Goal: Information Seeking & Learning: Learn about a topic

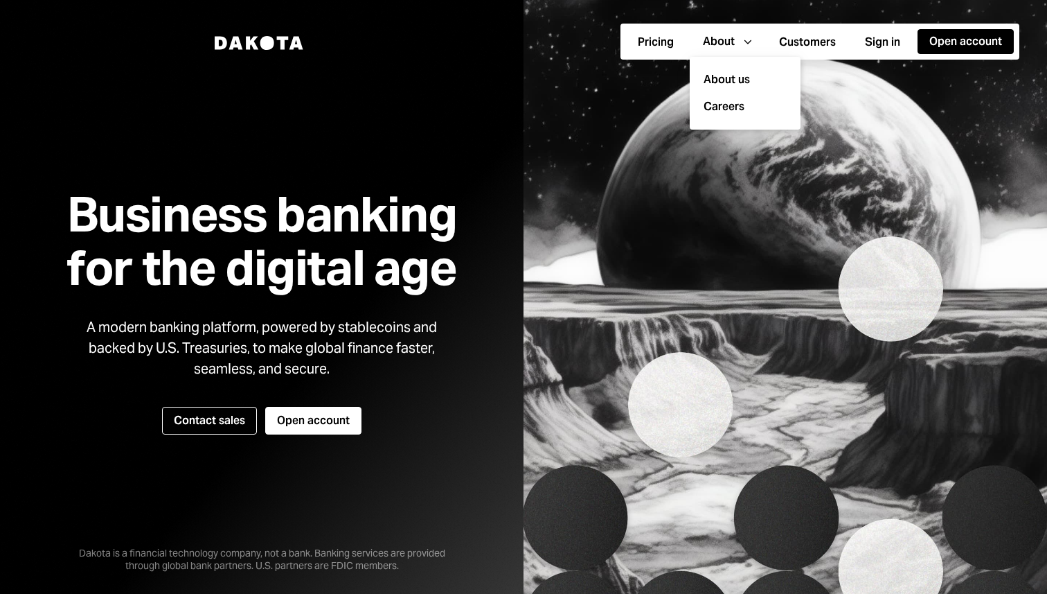
click at [548, 112] on img at bounding box center [786, 297] width 524 height 594
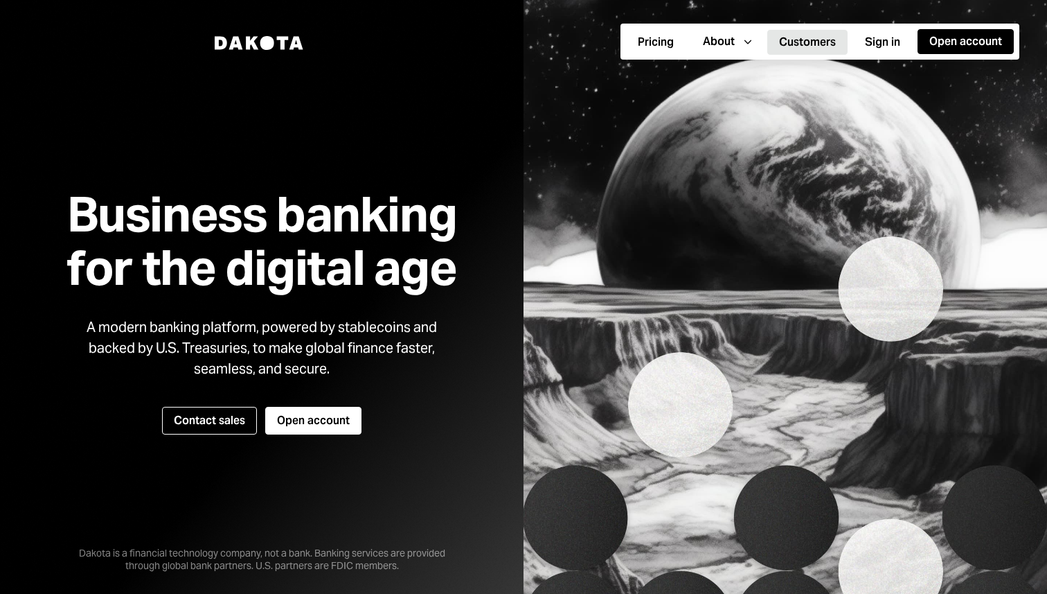
click at [809, 44] on button "Customers" at bounding box center [808, 42] width 80 height 25
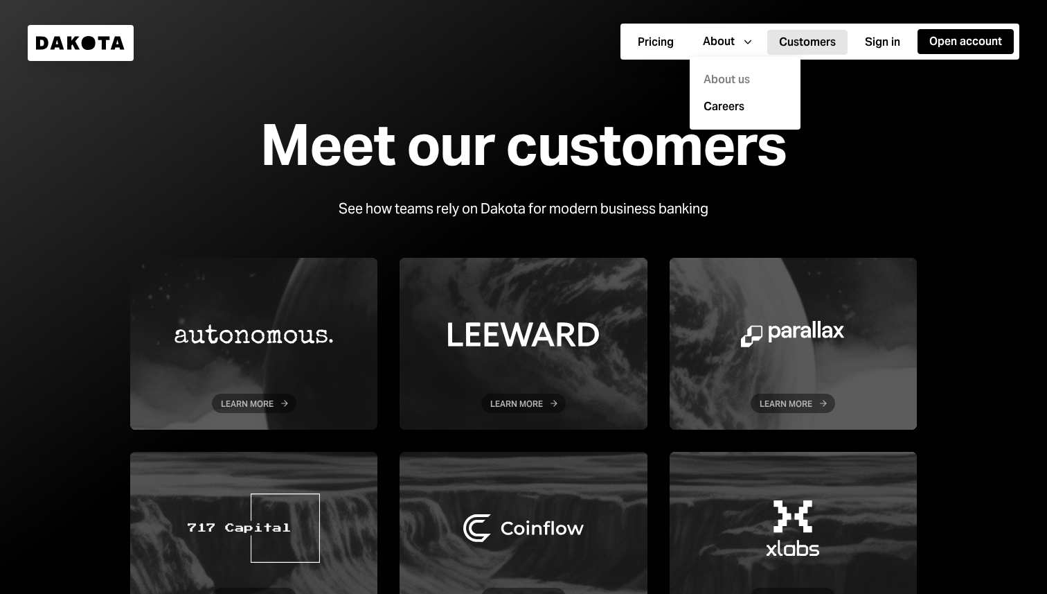
click at [720, 85] on div "About us" at bounding box center [745, 80] width 94 height 27
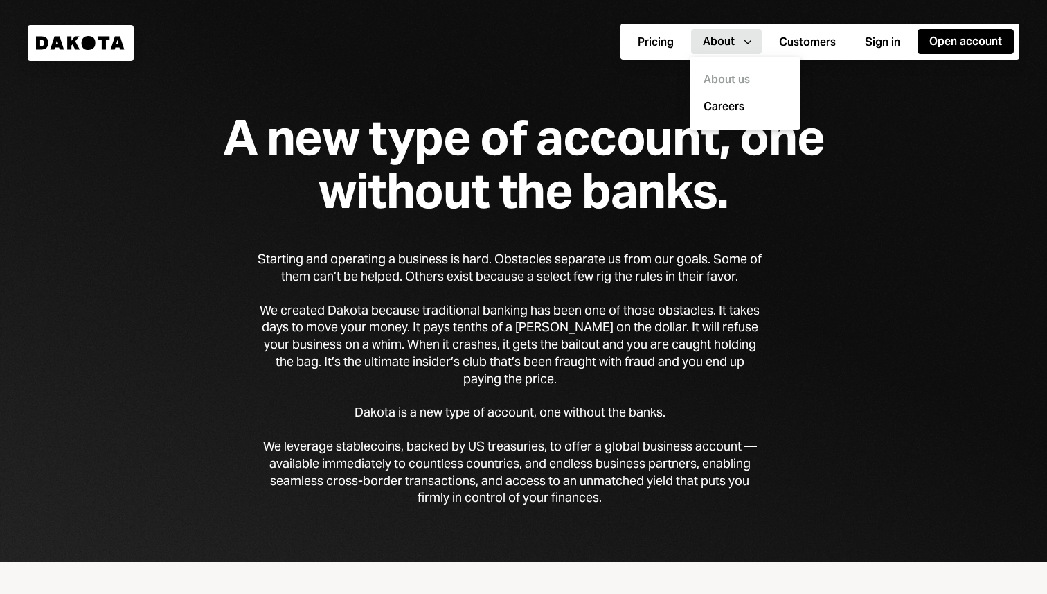
click at [509, 195] on div "A new type of account, one without the banks." at bounding box center [523, 164] width 709 height 107
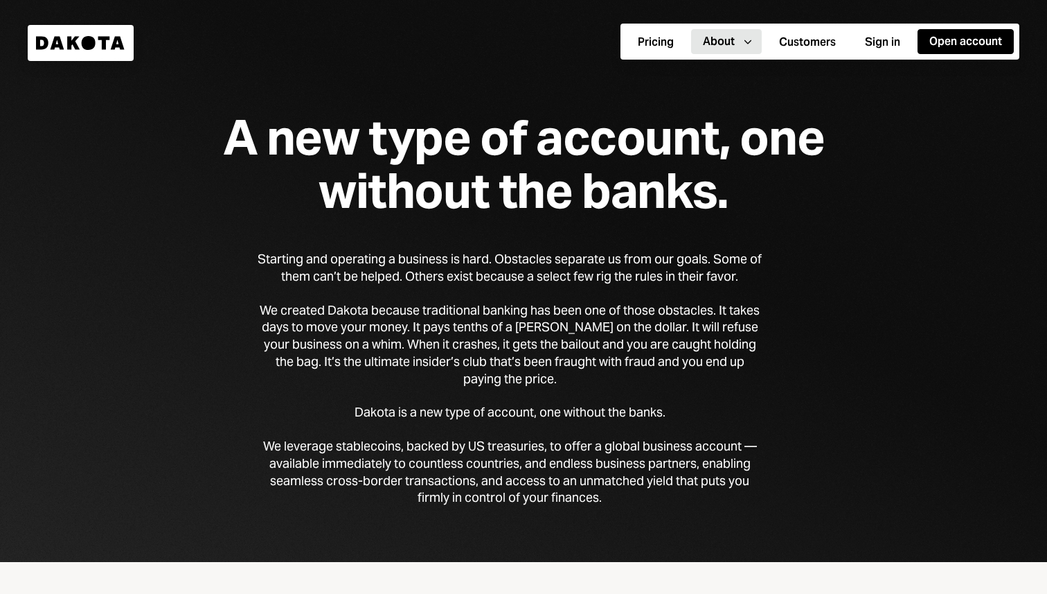
click at [509, 195] on div "A new type of account, one without the banks." at bounding box center [523, 164] width 709 height 107
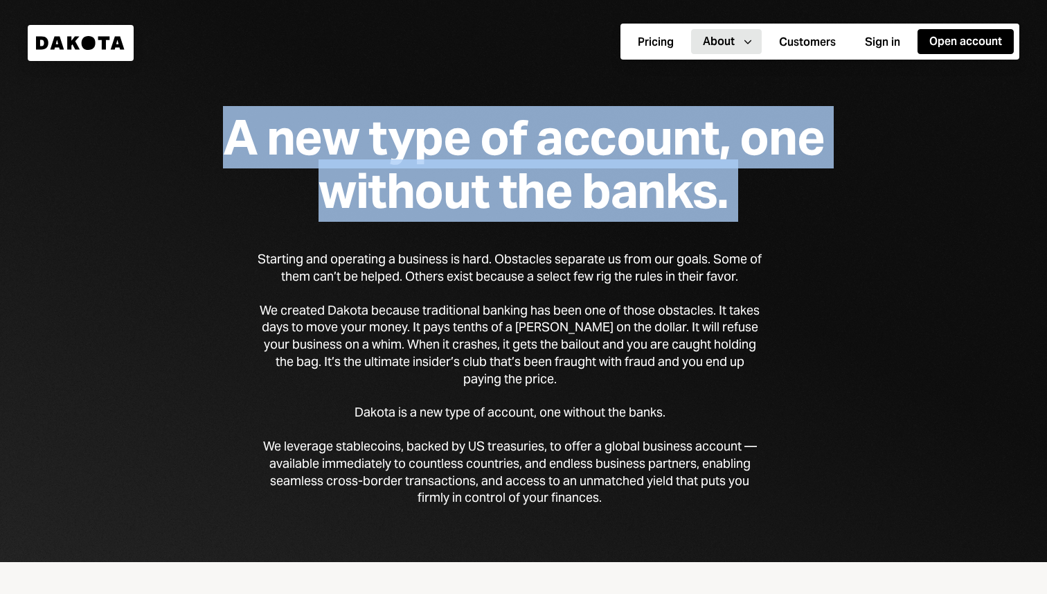
click at [509, 195] on div "A new type of account, one without the banks." at bounding box center [523, 164] width 709 height 107
click at [466, 272] on div "Starting and operating a business is hard. Obstacles separate us from our goals…" at bounding box center [510, 268] width 504 height 35
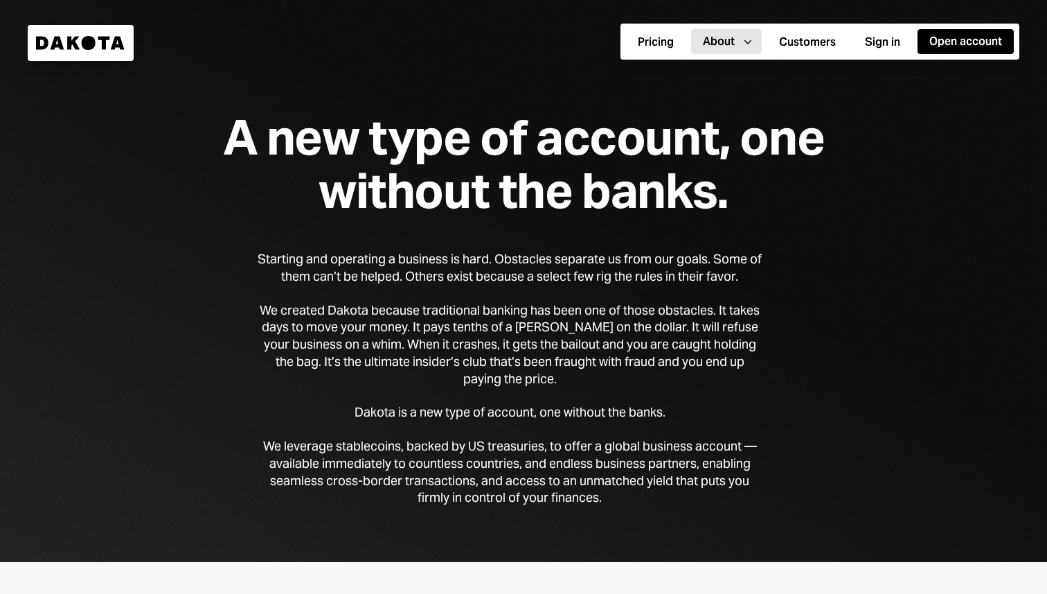
click at [466, 272] on div "Starting and operating a business is hard. Obstacles separate us from our goals…" at bounding box center [510, 268] width 504 height 35
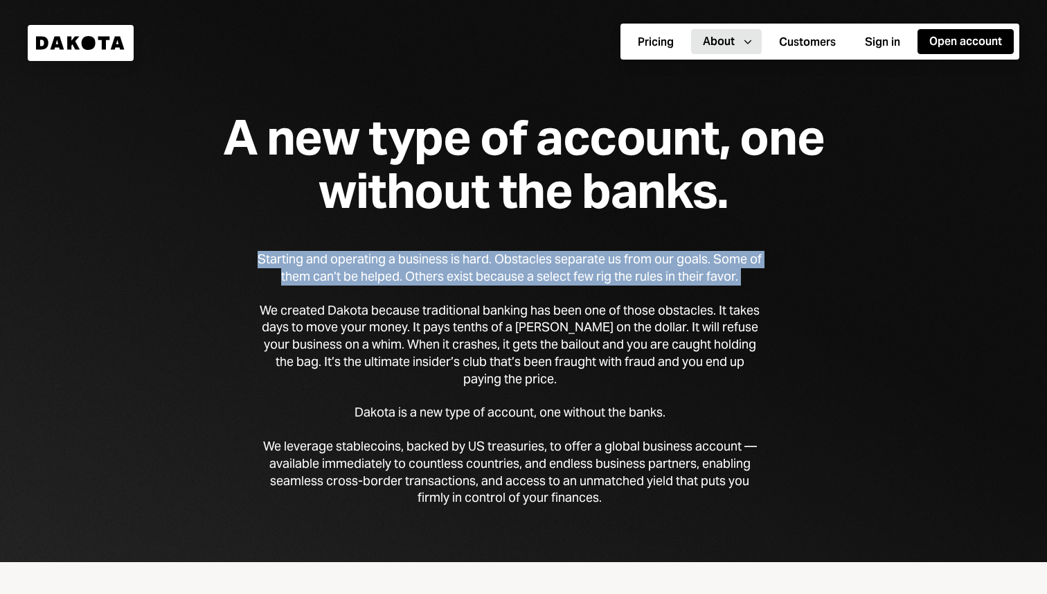
click at [466, 272] on div "Starting and operating a business is hard. Obstacles separate us from our goals…" at bounding box center [510, 268] width 504 height 35
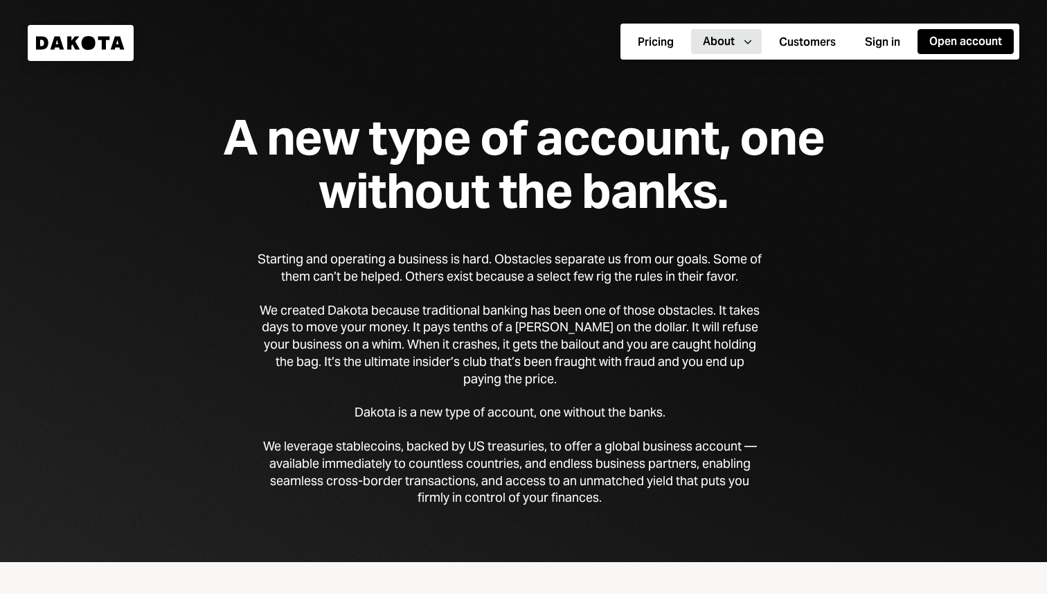
click at [466, 272] on div "Starting and operating a business is hard. Obstacles separate us from our goals…" at bounding box center [510, 268] width 504 height 35
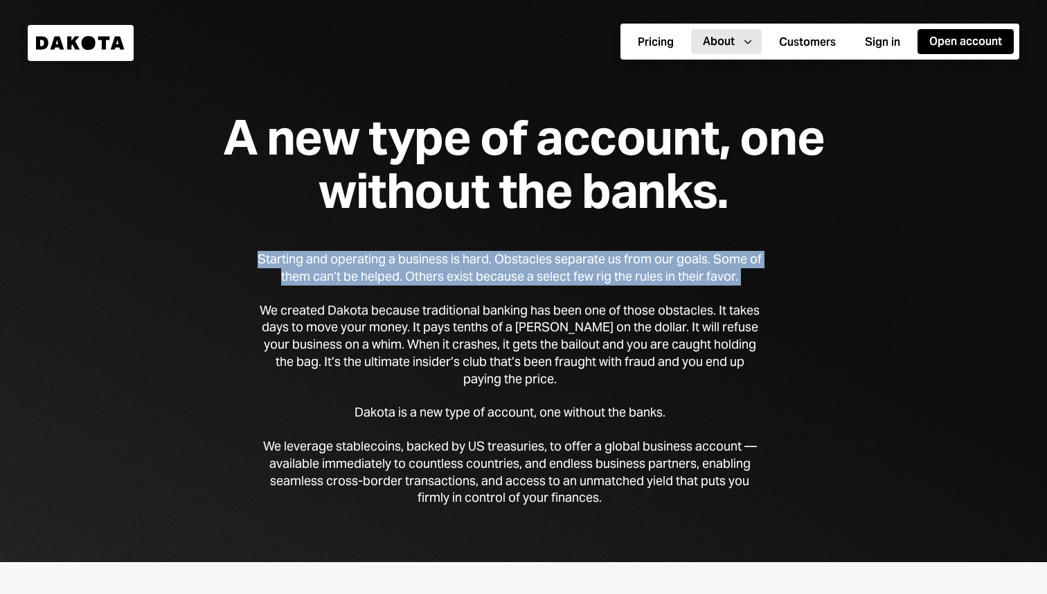
click at [446, 332] on div "We created Dakota because traditional banking has been one of those obstacles. …" at bounding box center [510, 345] width 504 height 86
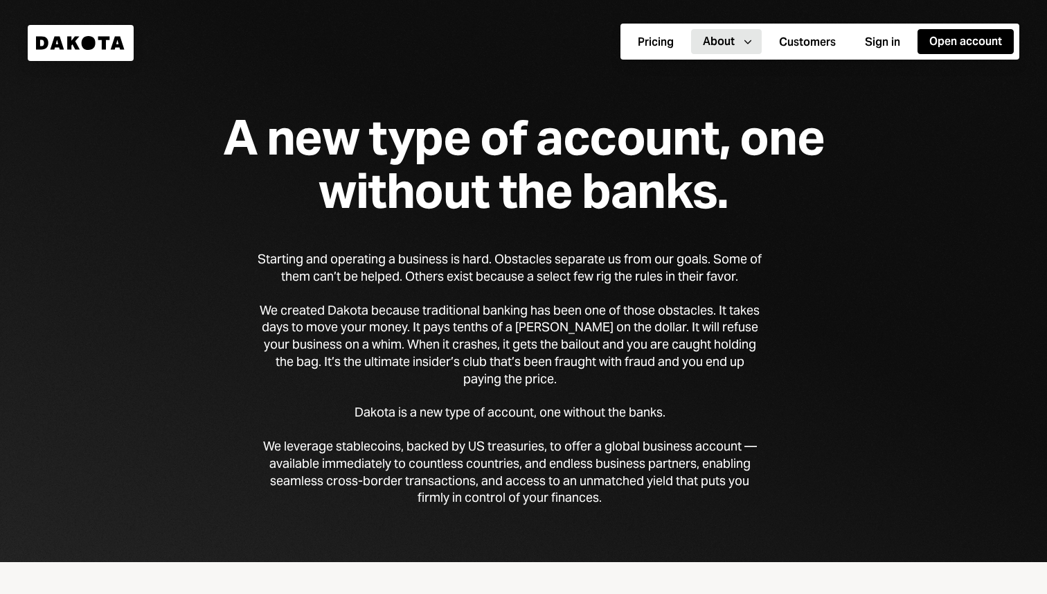
click at [446, 332] on div "We created Dakota because traditional banking has been one of those obstacles. …" at bounding box center [510, 345] width 504 height 86
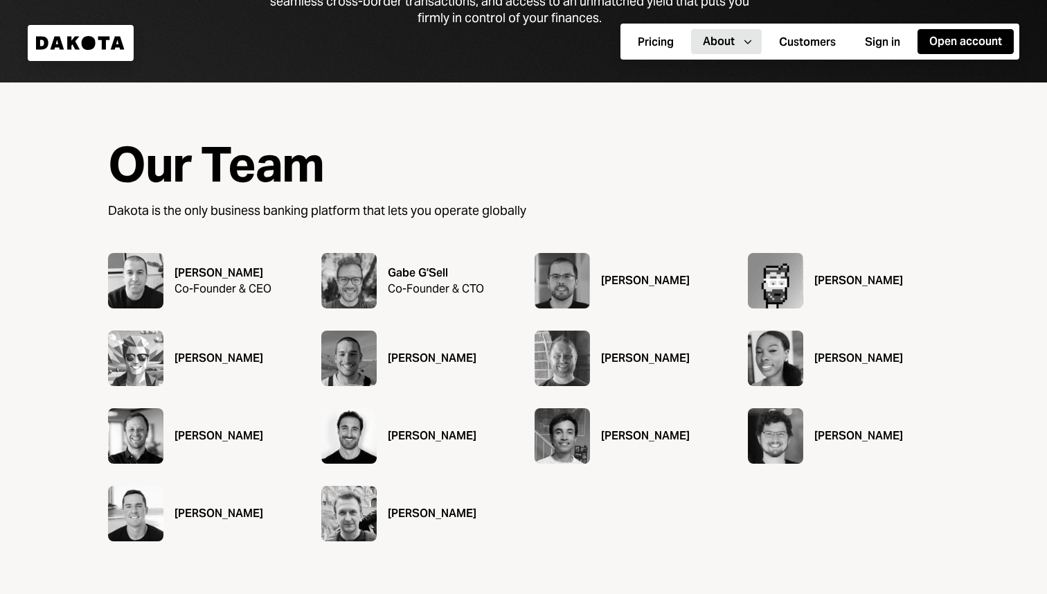
scroll to position [481, 0]
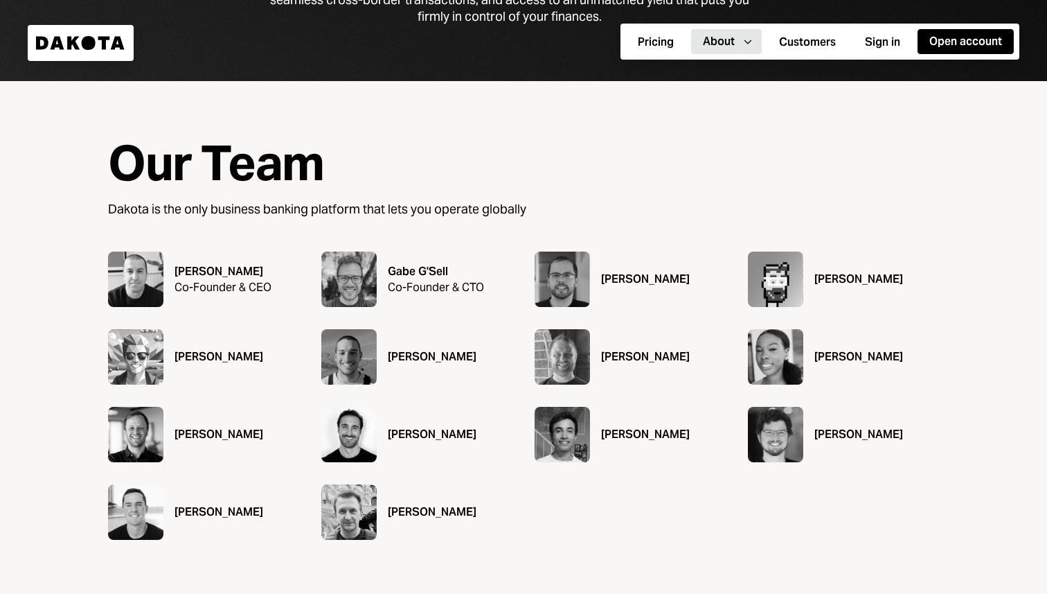
click at [387, 207] on div "Dakota is the only business banking platform that lets you operate globally" at bounding box center [317, 209] width 418 height 17
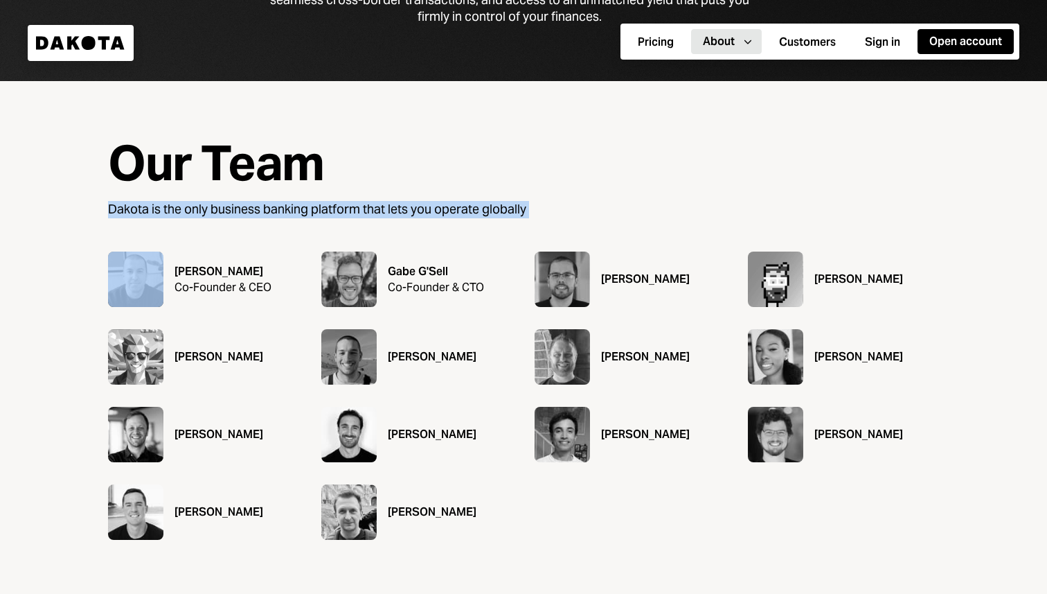
click at [471, 200] on div "Our Team Dakota is the only business banking platform that lets you operate glo…" at bounding box center [317, 193] width 418 height 115
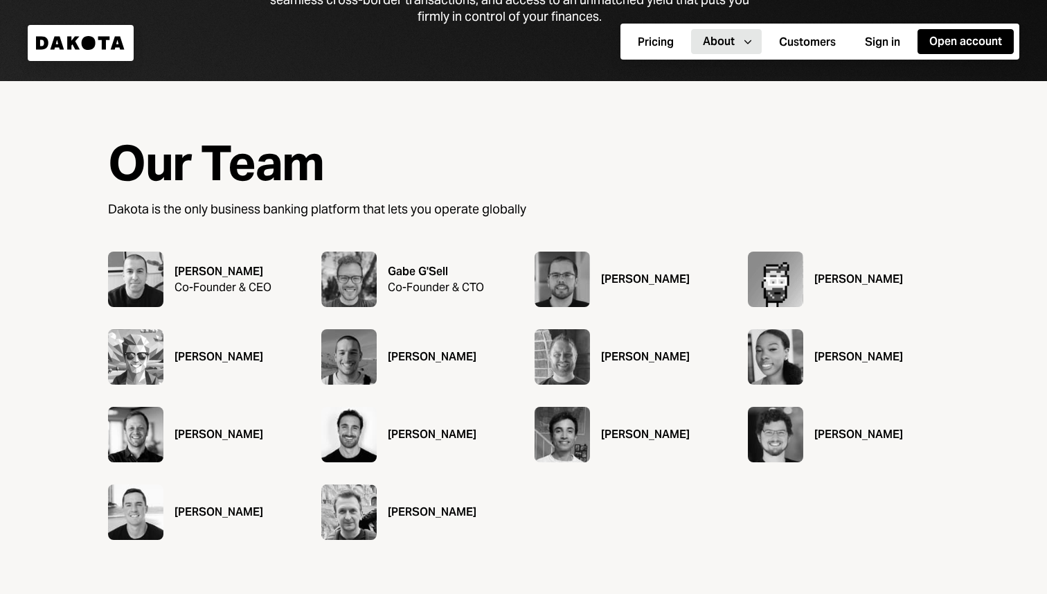
click at [471, 200] on div "Our Team Dakota is the only business banking platform that lets you operate glo…" at bounding box center [317, 193] width 418 height 115
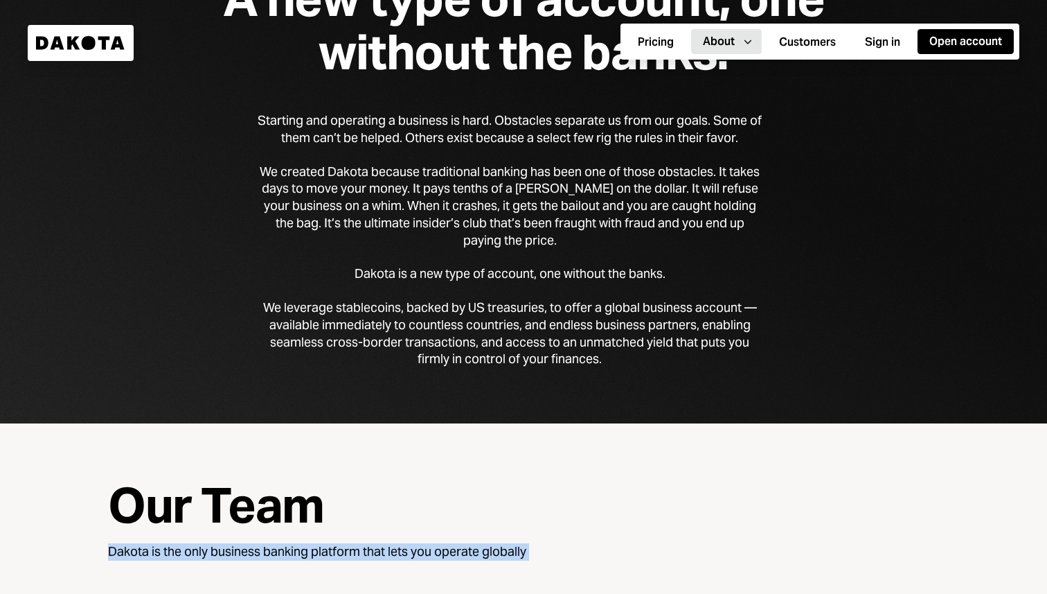
scroll to position [0, 0]
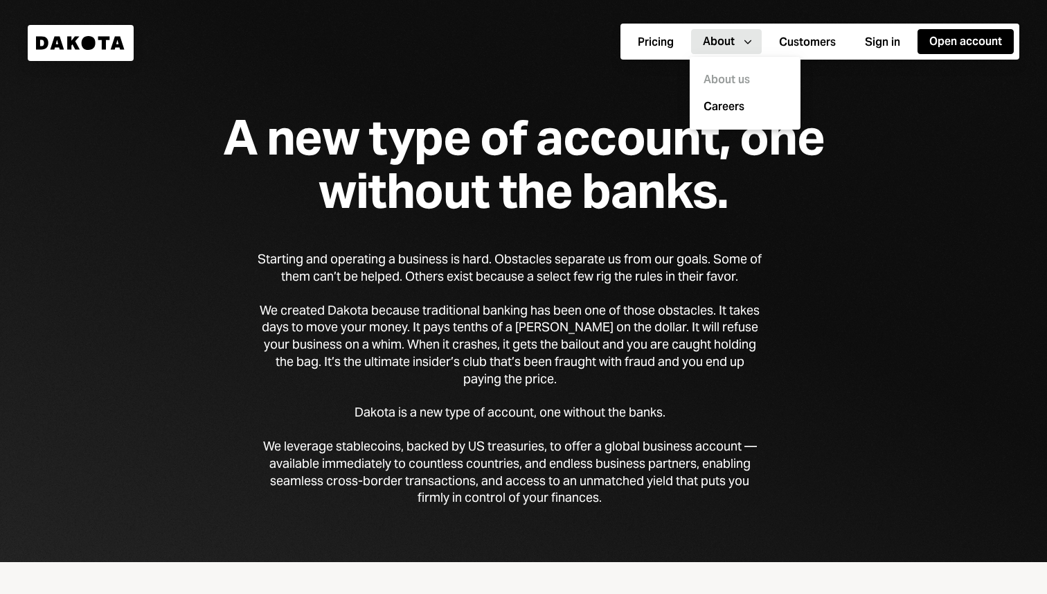
click at [492, 450] on div "We leverage stablecoins, backed by US treasuries, to offer a global business ac…" at bounding box center [510, 472] width 504 height 69
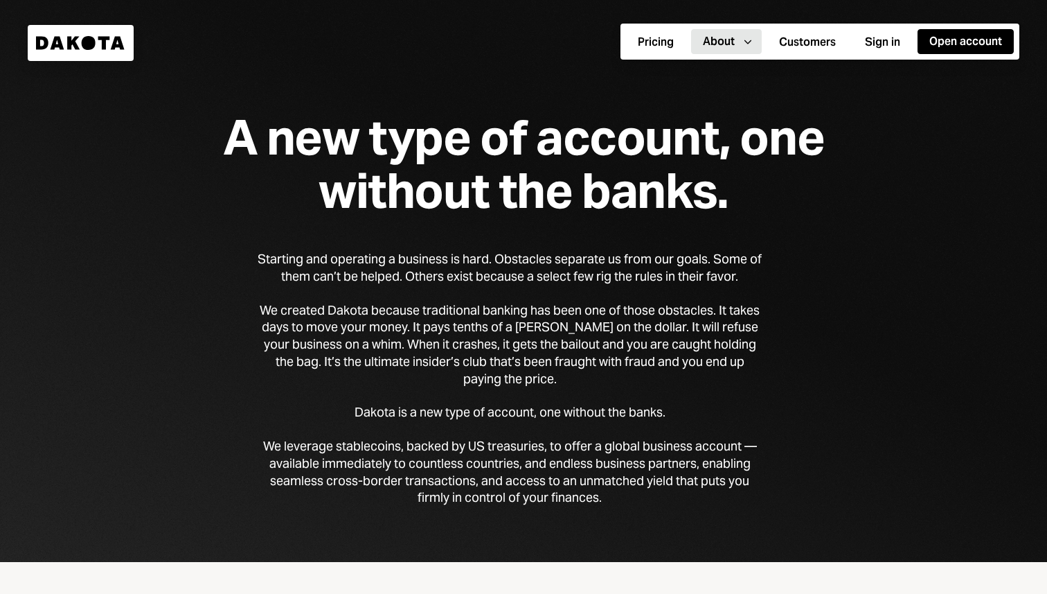
click at [492, 450] on div "We leverage stablecoins, backed by US treasuries, to offer a global business ac…" at bounding box center [510, 472] width 504 height 69
click at [612, 440] on div "We leverage stablecoins, backed by US treasuries, to offer a global business ac…" at bounding box center [510, 472] width 504 height 69
click at [459, 472] on div "We leverage stablecoins, backed by US treasuries, to offer a global business ac…" at bounding box center [510, 472] width 504 height 69
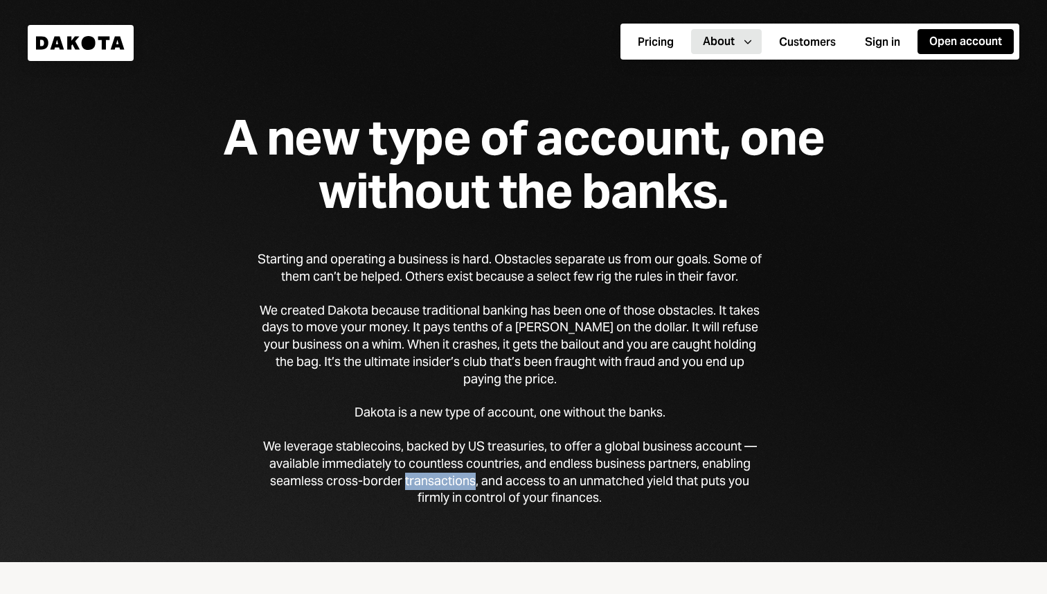
click at [568, 465] on div "We leverage stablecoins, backed by US treasuries, to offer a global business ac…" at bounding box center [510, 472] width 504 height 69
click at [666, 459] on div "We leverage stablecoins, backed by US treasuries, to offer a global business ac…" at bounding box center [510, 472] width 504 height 69
click at [535, 483] on div "We leverage stablecoins, backed by US treasuries, to offer a global business ac…" at bounding box center [510, 472] width 504 height 69
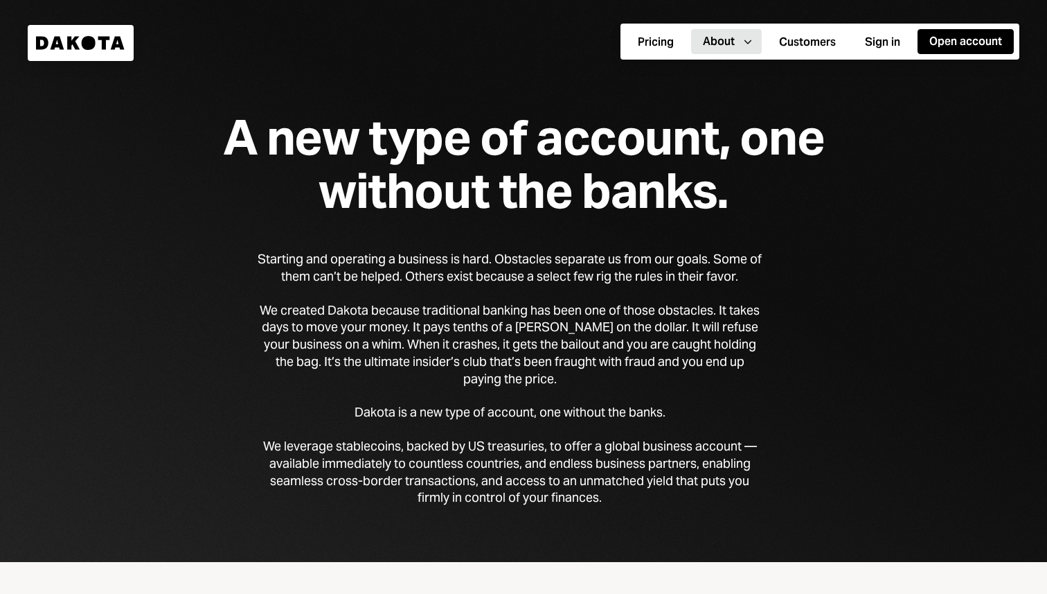
click at [535, 483] on div "We leverage stablecoins, backed by US treasuries, to offer a global business ac…" at bounding box center [510, 472] width 504 height 69
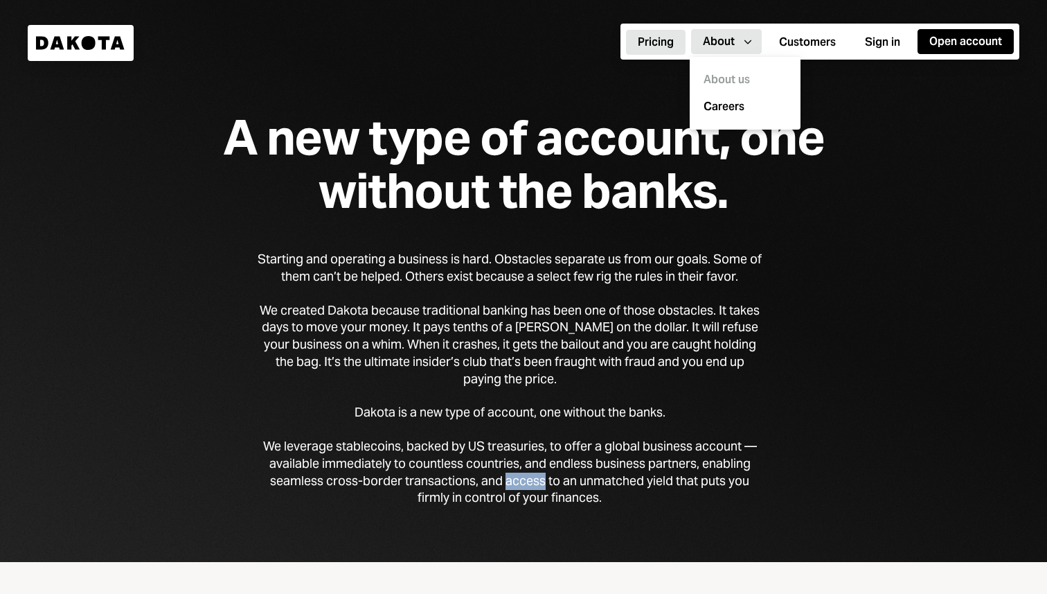
click at [649, 42] on button "Pricing" at bounding box center [656, 42] width 60 height 25
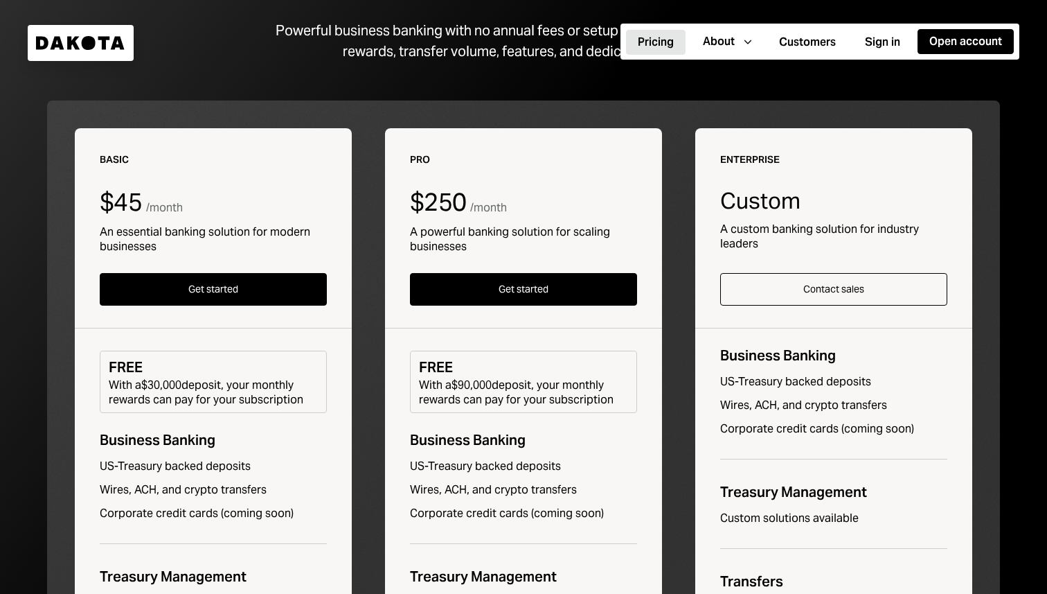
scroll to position [181, 0]
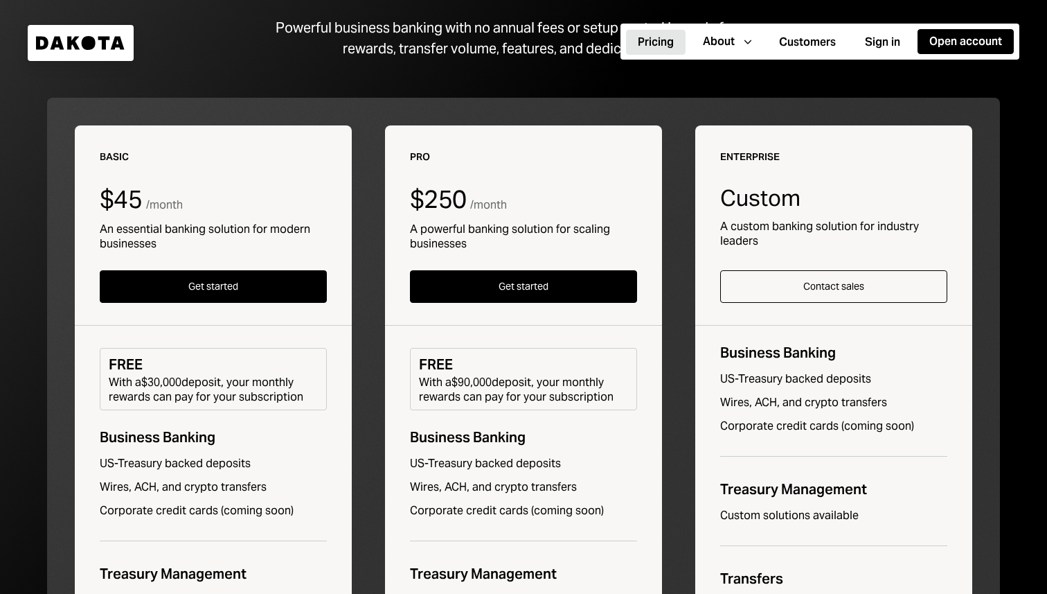
click at [217, 387] on div "With a $30,000 deposit, your monthly rewards can pay for your subscription" at bounding box center [213, 389] width 209 height 29
click at [249, 400] on div "With a $30,000 deposit, your monthly rewards can pay for your subscription" at bounding box center [213, 389] width 209 height 29
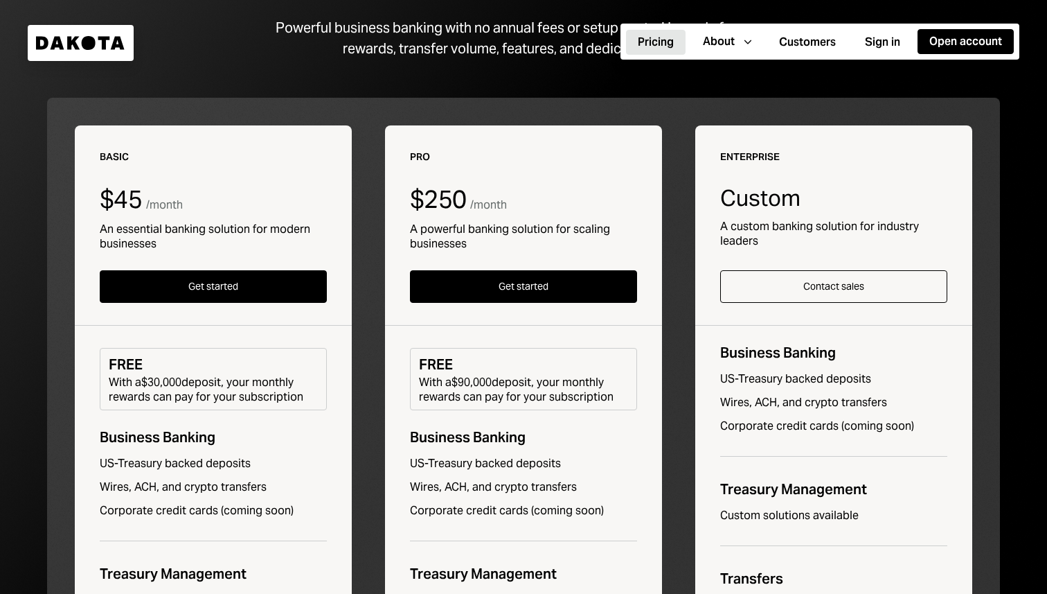
click at [249, 400] on div "With a $30,000 deposit, your monthly rewards can pay for your subscription" at bounding box center [213, 389] width 209 height 29
click at [201, 436] on div "Business Banking" at bounding box center [213, 437] width 227 height 21
click at [203, 456] on div "US-Treasury backed deposits" at bounding box center [213, 463] width 227 height 15
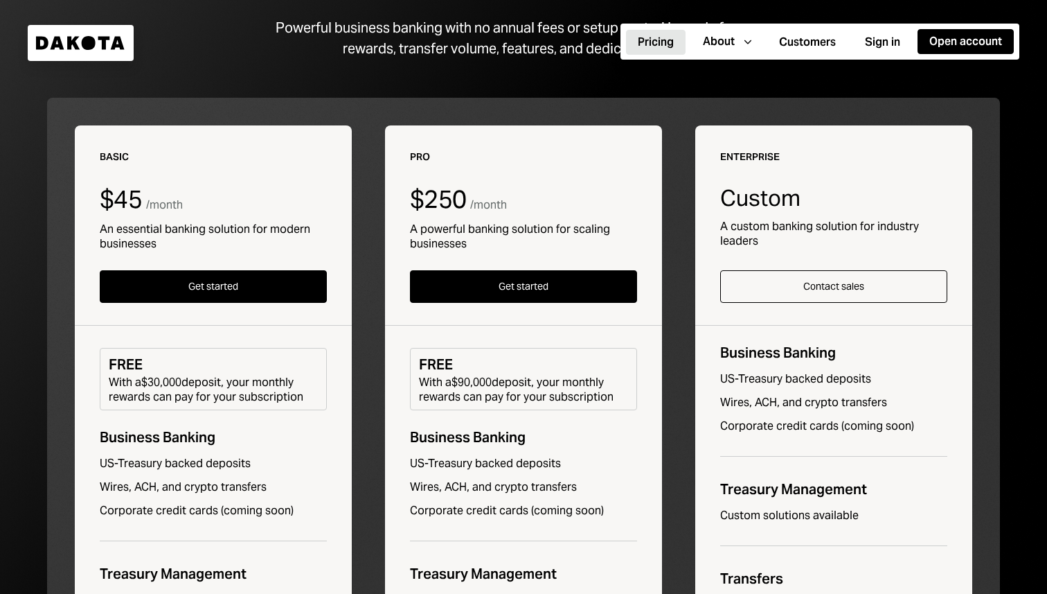
click at [203, 456] on div "US-Treasury backed deposits" at bounding box center [213, 463] width 227 height 15
click at [202, 488] on div "Wires, ACH, and crypto transfers" at bounding box center [213, 486] width 227 height 15
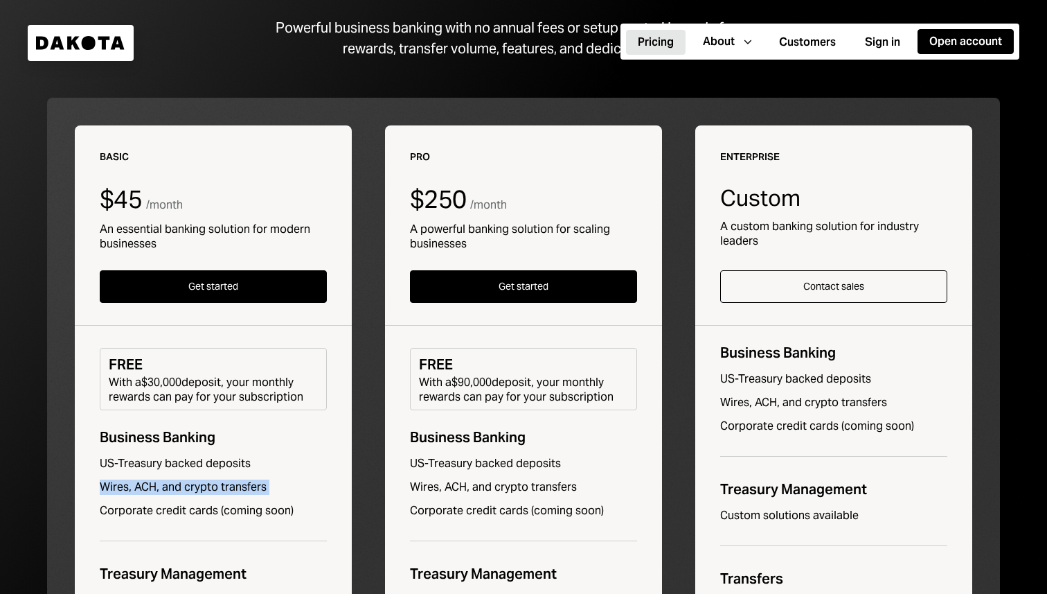
click at [210, 510] on div "Corporate credit cards (coming soon)" at bounding box center [213, 510] width 227 height 15
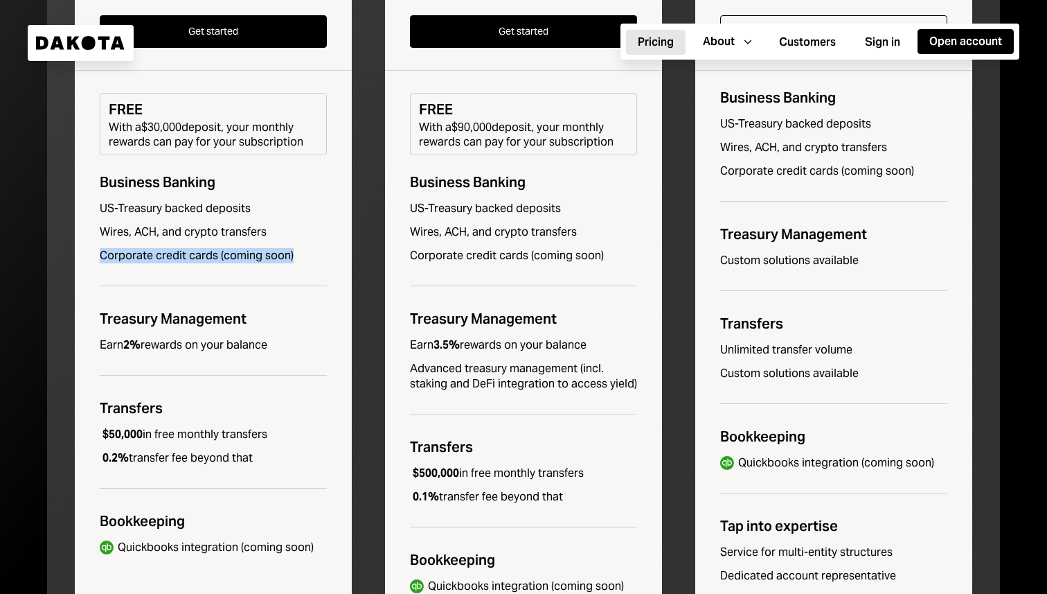
scroll to position [436, 0]
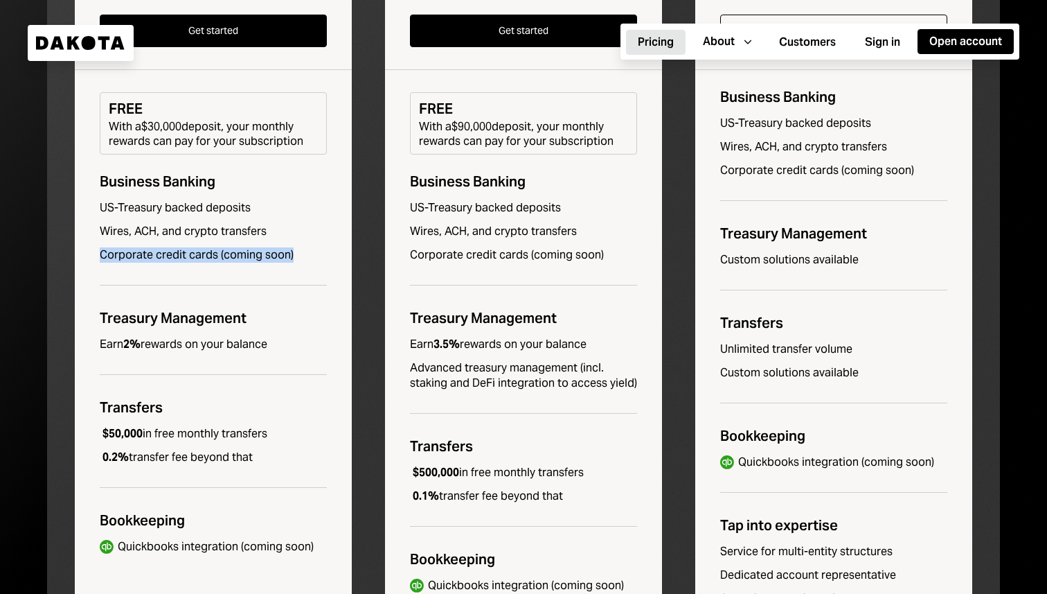
click at [217, 339] on div "Earn 2% rewards on your balance" at bounding box center [184, 344] width 168 height 15
click at [224, 431] on div "$50,000 in free monthly transfers" at bounding box center [184, 433] width 168 height 15
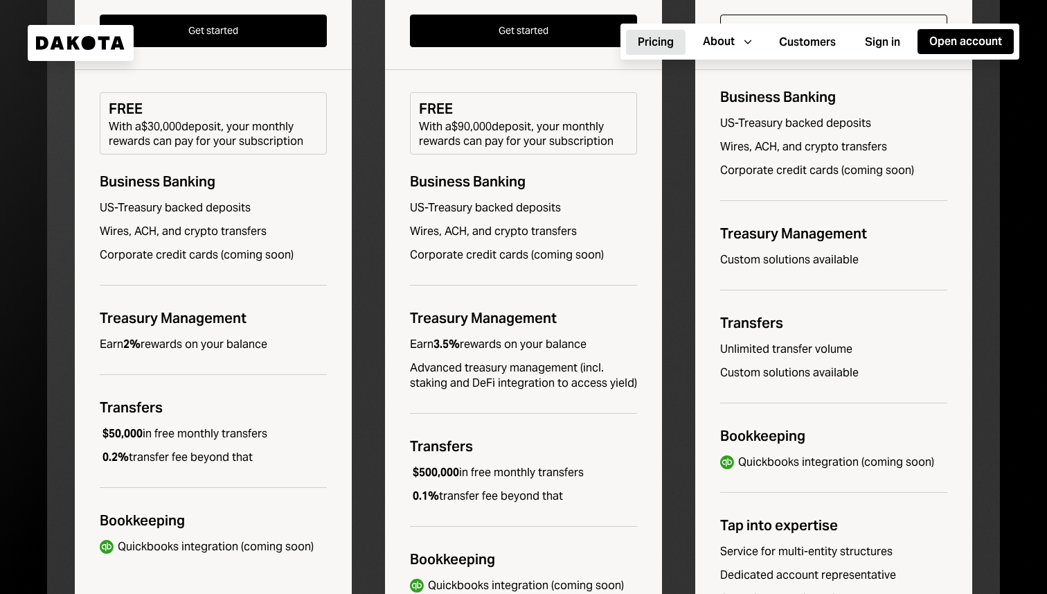
click at [224, 431] on div "$50,000 in free monthly transfers" at bounding box center [184, 433] width 168 height 15
click at [213, 452] on div "0.2% transfer fee beyond that" at bounding box center [176, 457] width 153 height 15
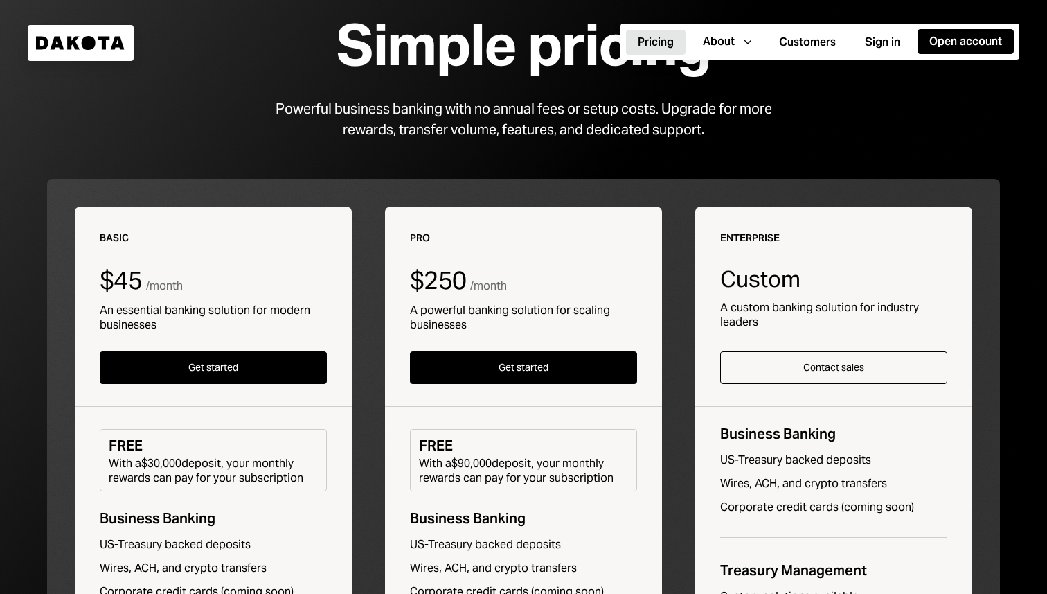
scroll to position [98, 0]
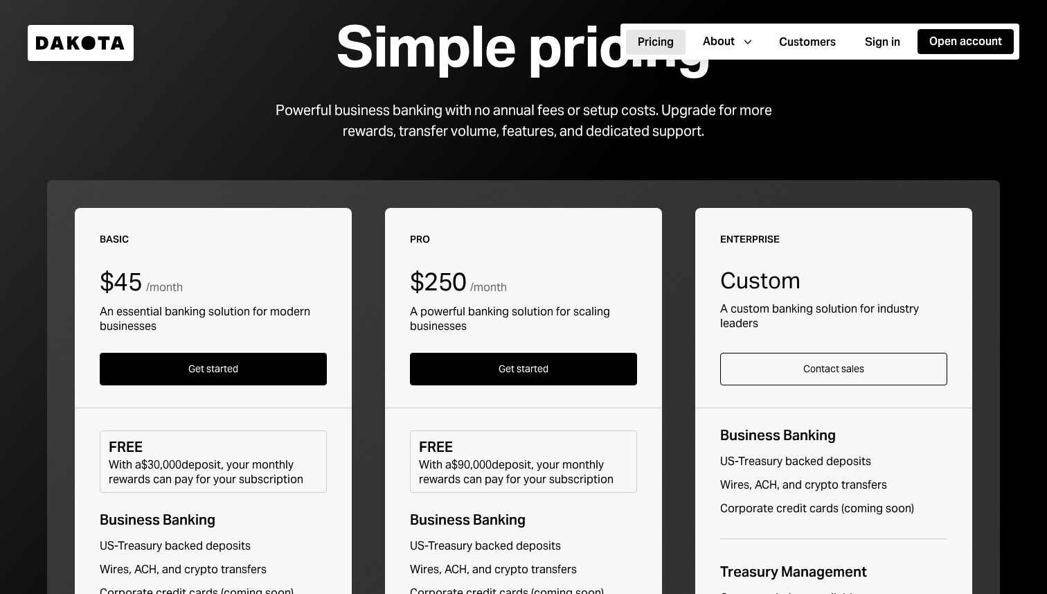
click at [424, 321] on div "A powerful banking solution for scaling businesses" at bounding box center [523, 318] width 227 height 29
click at [443, 472] on div "With a $90,000 deposit, your monthly rewards can pay for your subscription" at bounding box center [523, 471] width 209 height 29
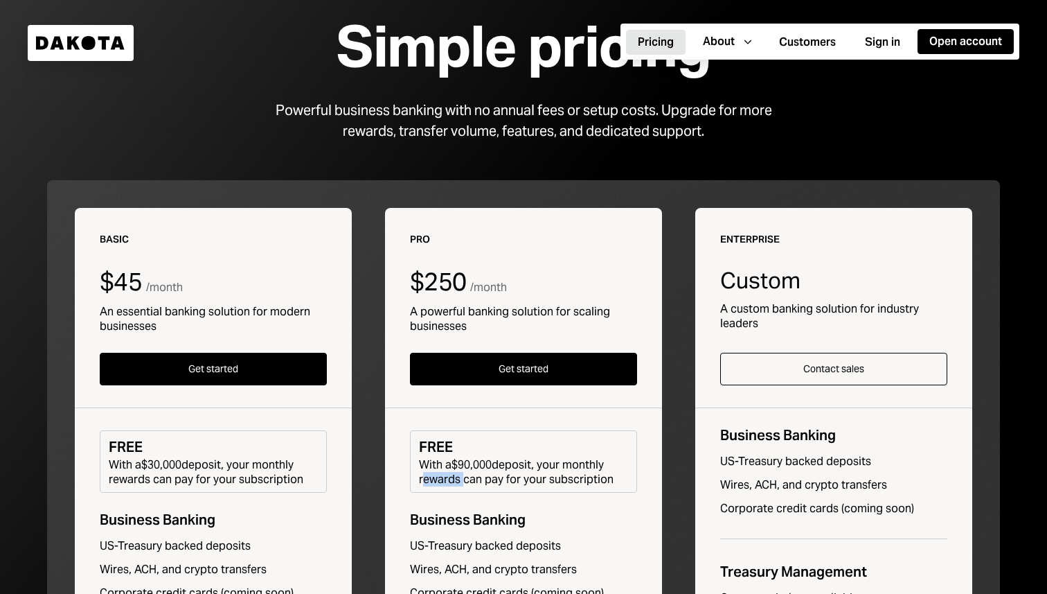
click at [443, 472] on div "With a $90,000 deposit, your monthly rewards can pay for your subscription" at bounding box center [523, 471] width 209 height 29
click at [506, 468] on div "With a $90,000 deposit, your monthly rewards can pay for your subscription" at bounding box center [523, 471] width 209 height 29
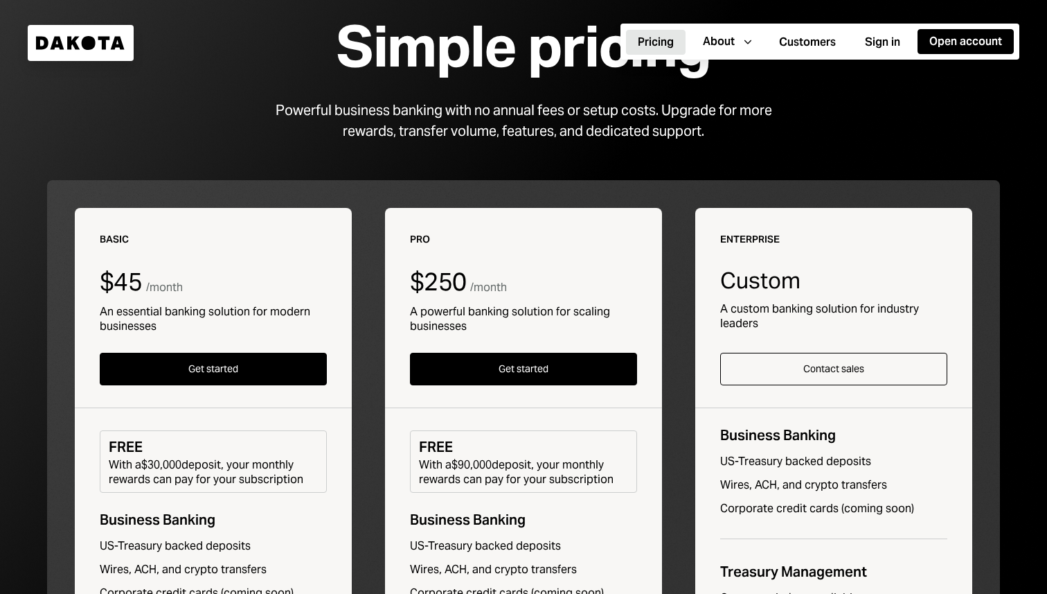
click at [506, 468] on div "With a $90,000 deposit, your monthly rewards can pay for your subscription" at bounding box center [523, 471] width 209 height 29
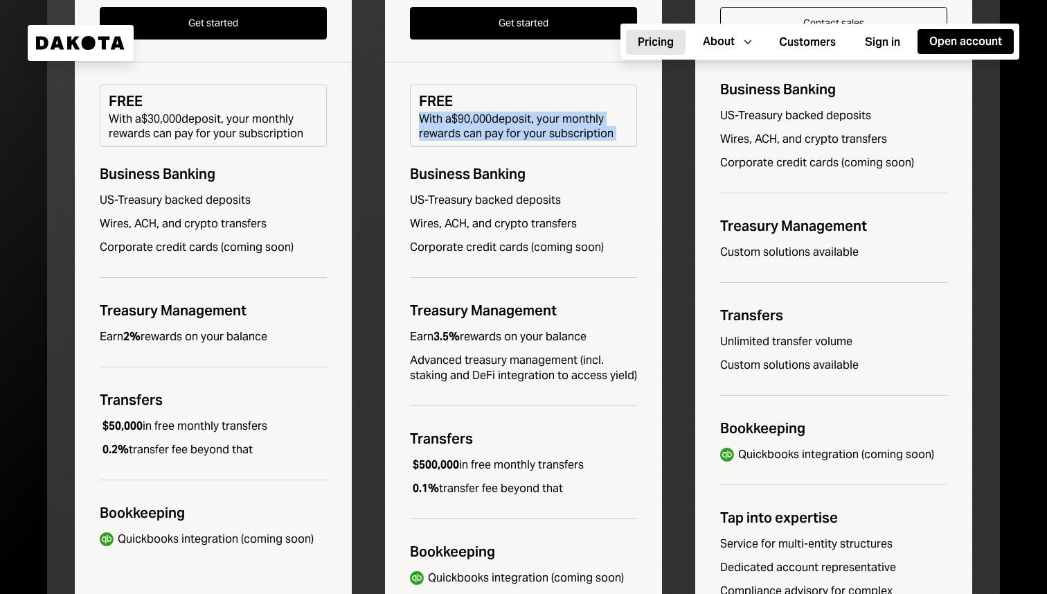
scroll to position [445, 0]
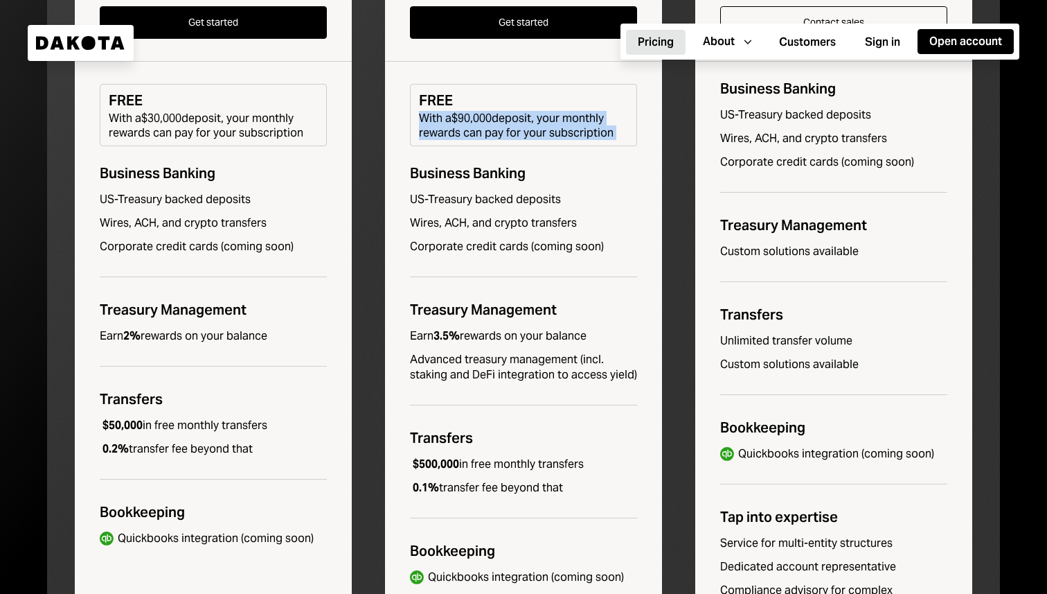
click at [481, 354] on div "Advanced treasury management (incl. staking and DeFi integration to access yiel…" at bounding box center [523, 367] width 227 height 30
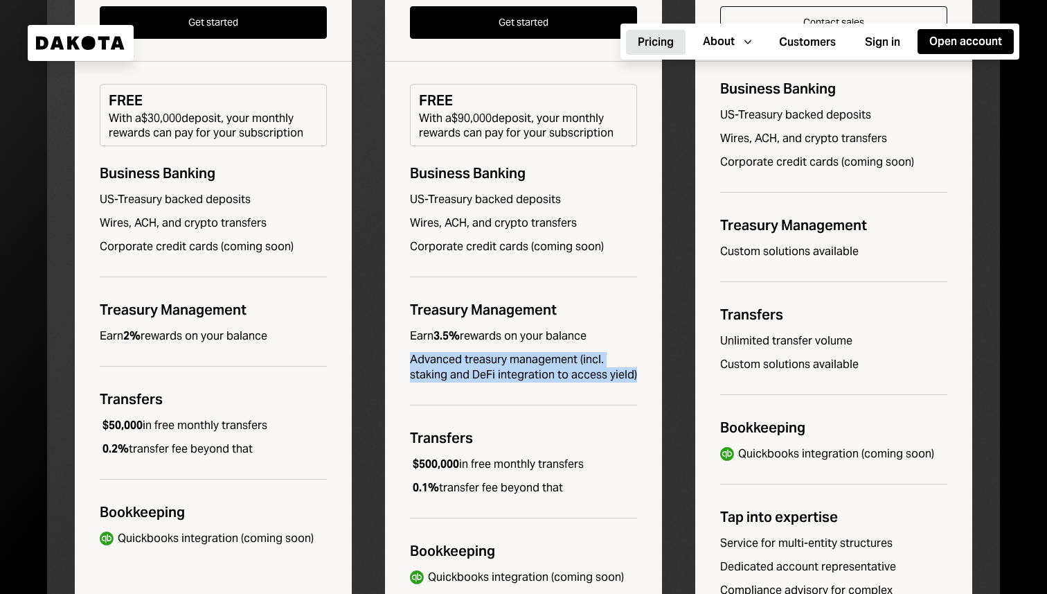
click at [509, 378] on div "Advanced treasury management (incl. staking and DeFi integration to access yiel…" at bounding box center [523, 367] width 227 height 30
click at [483, 480] on div "0.1% transfer fee beyond that" at bounding box center [486, 487] width 153 height 15
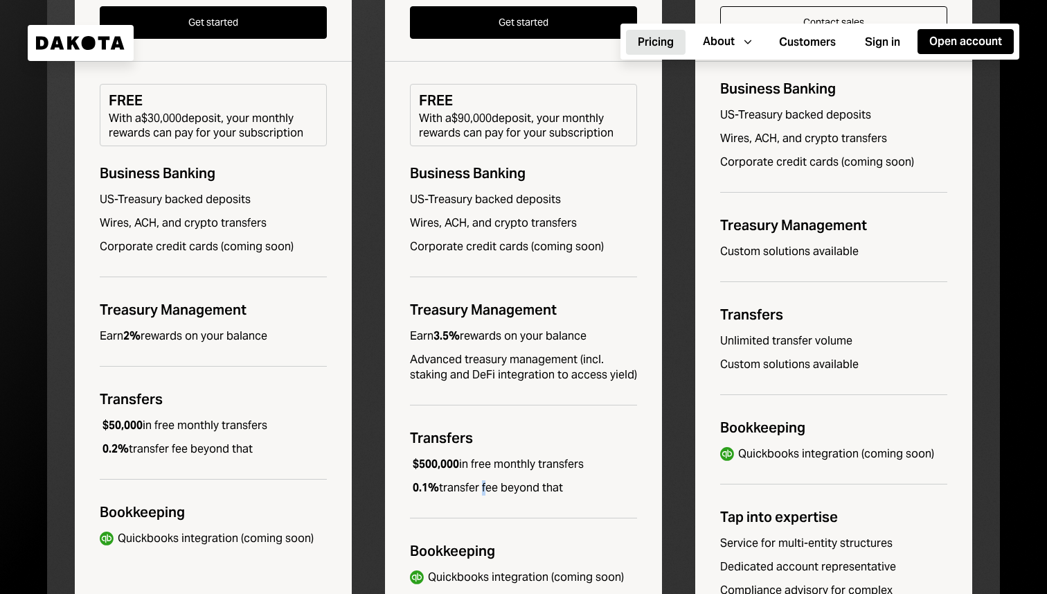
click at [483, 480] on div "0.1% transfer fee beyond that" at bounding box center [486, 487] width 153 height 15
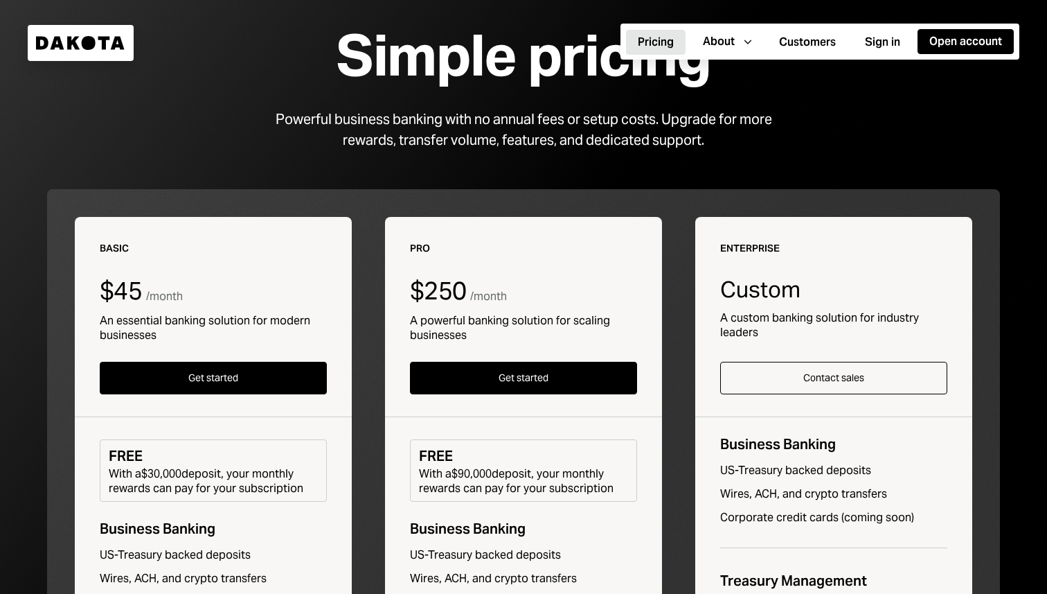
scroll to position [0, 0]
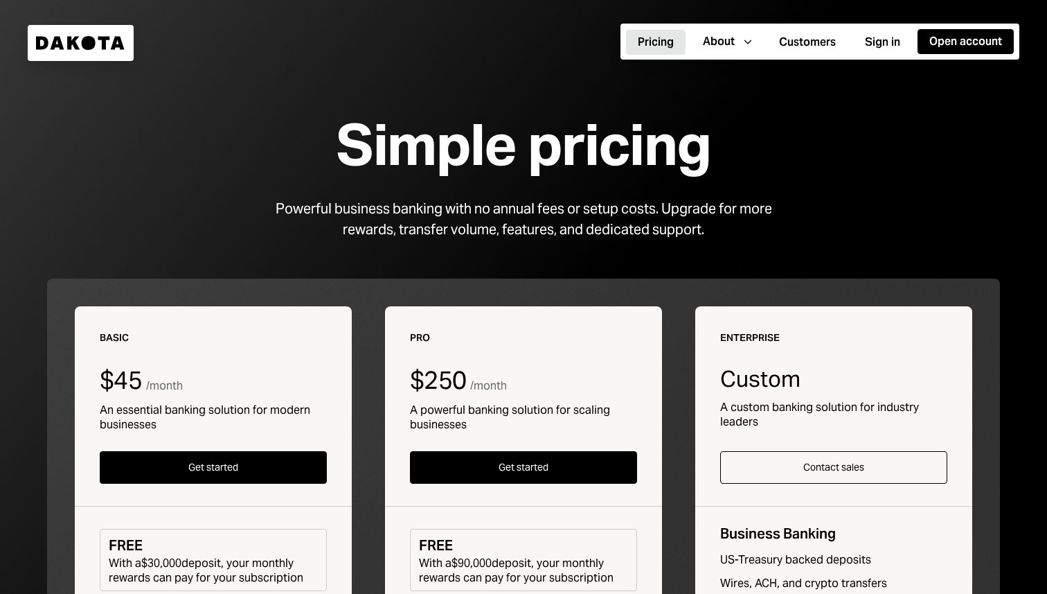
click at [452, 219] on div "Powerful business banking with no annual fees or setup costs. Upgrade for more …" at bounding box center [524, 219] width 532 height 42
click at [528, 229] on div "Powerful business banking with no annual fees or setup costs. Upgrade for more …" at bounding box center [524, 219] width 532 height 42
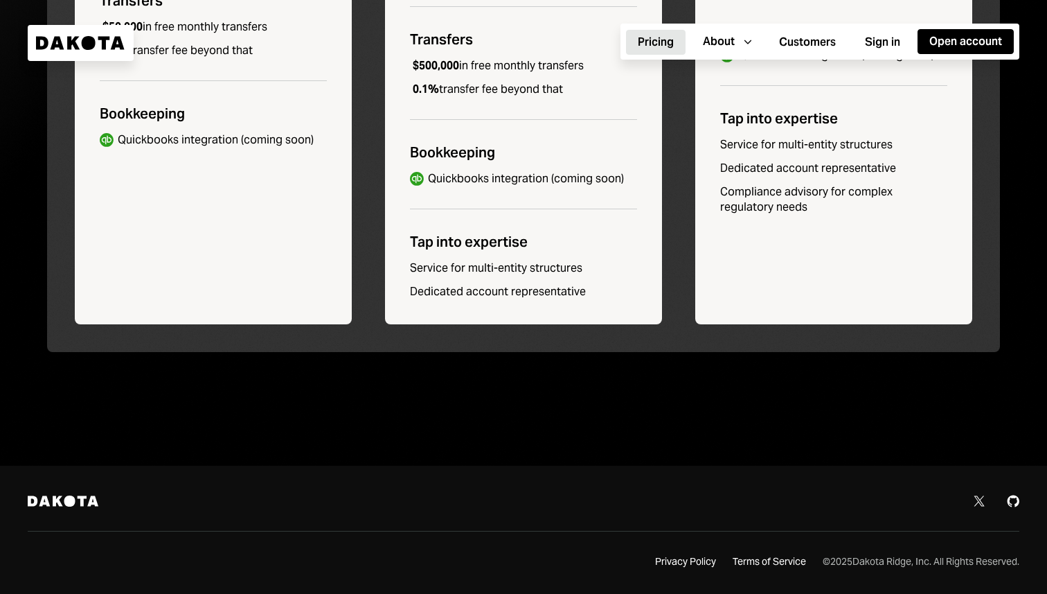
scroll to position [844, 0]
click at [550, 262] on div "Service for multi-entity structures" at bounding box center [523, 267] width 227 height 15
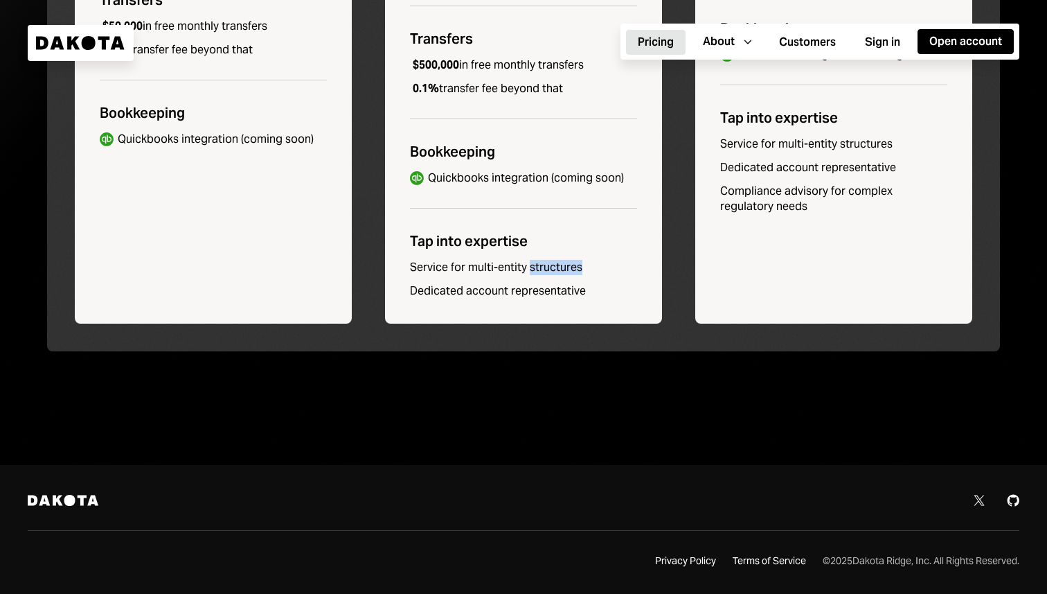
click at [550, 262] on div "Service for multi-entity structures" at bounding box center [523, 267] width 227 height 15
click at [549, 296] on div "Dedicated account representative" at bounding box center [523, 290] width 227 height 15
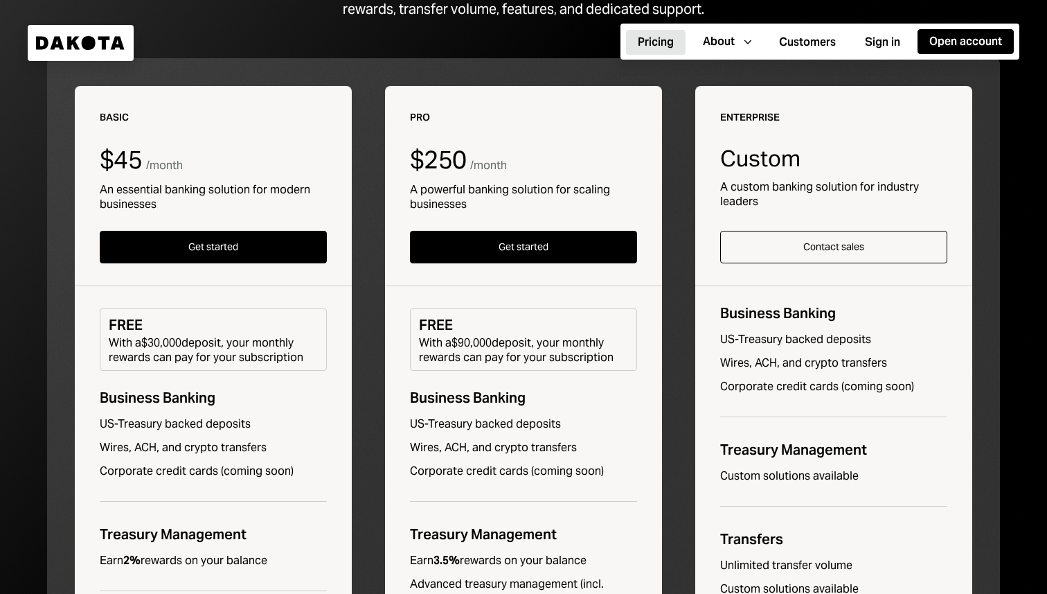
scroll to position [0, 0]
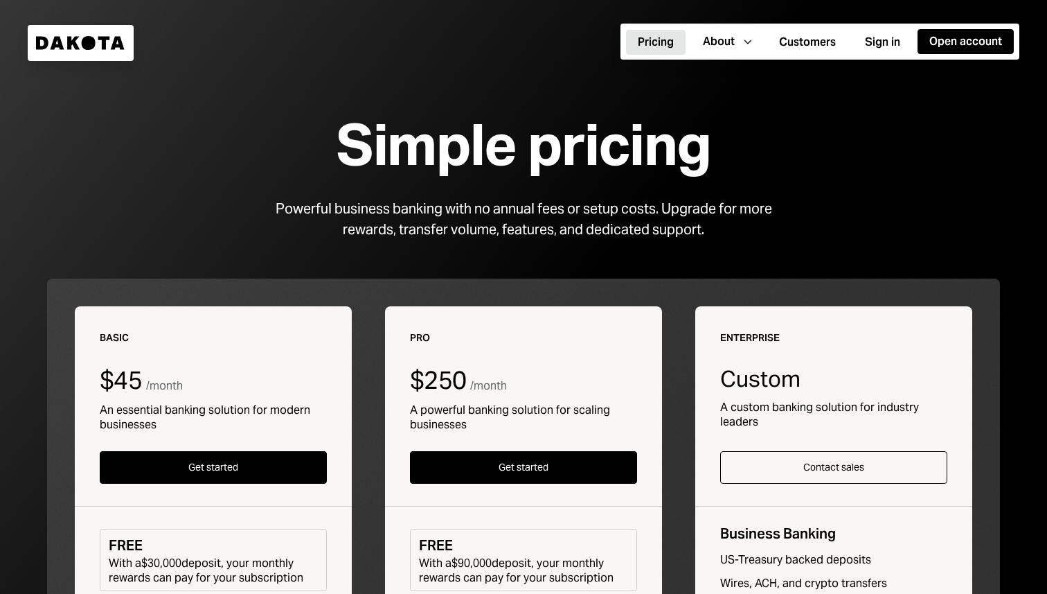
click at [580, 213] on div "Powerful business banking with no annual fees or setup costs. Upgrade for more …" at bounding box center [524, 219] width 532 height 42
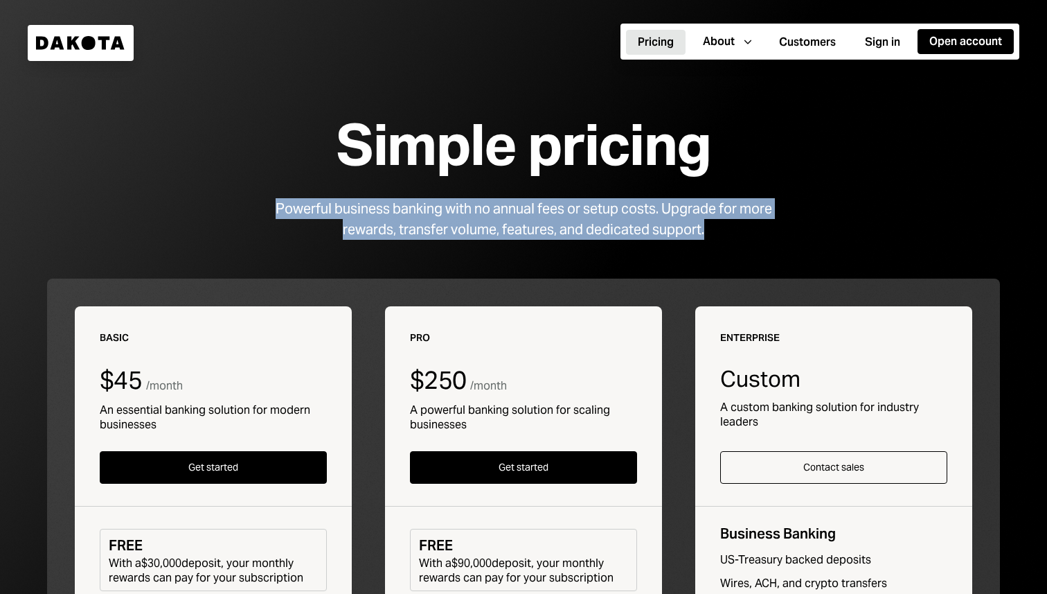
click at [580, 213] on div "Powerful business banking with no annual fees or setup costs. Upgrade for more …" at bounding box center [524, 219] width 532 height 42
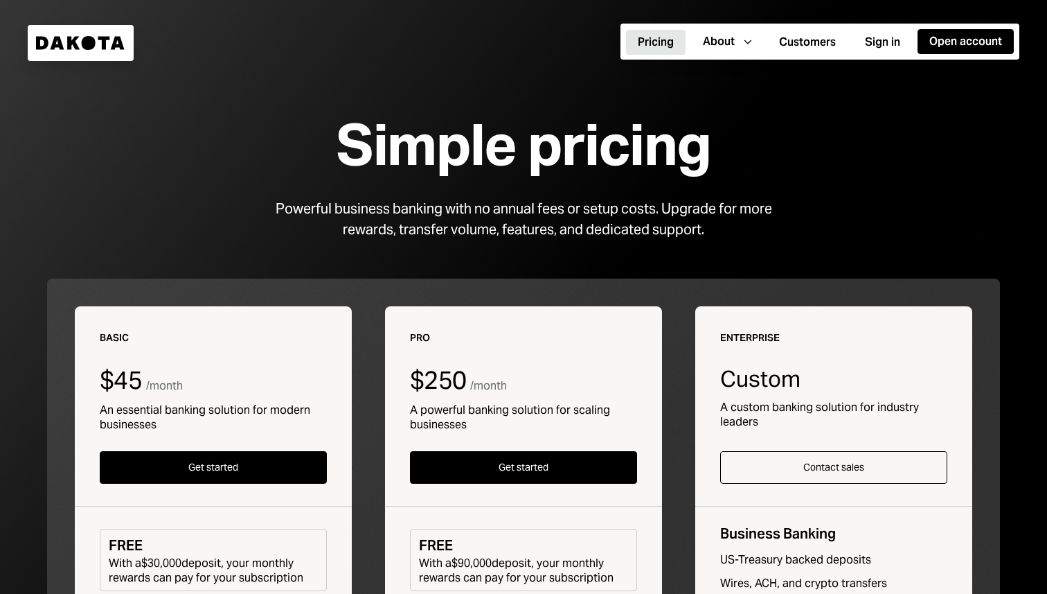
click at [580, 213] on div "Powerful business banking with no annual fees or setup costs. Upgrade for more …" at bounding box center [524, 219] width 532 height 42
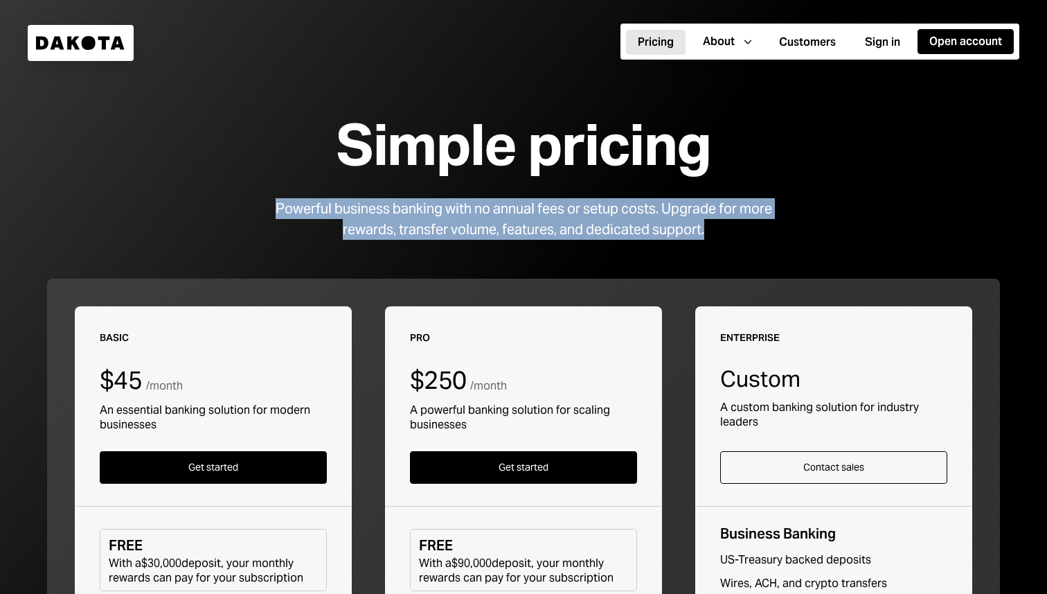
click at [547, 167] on div "Simple pricing" at bounding box center [523, 145] width 375 height 62
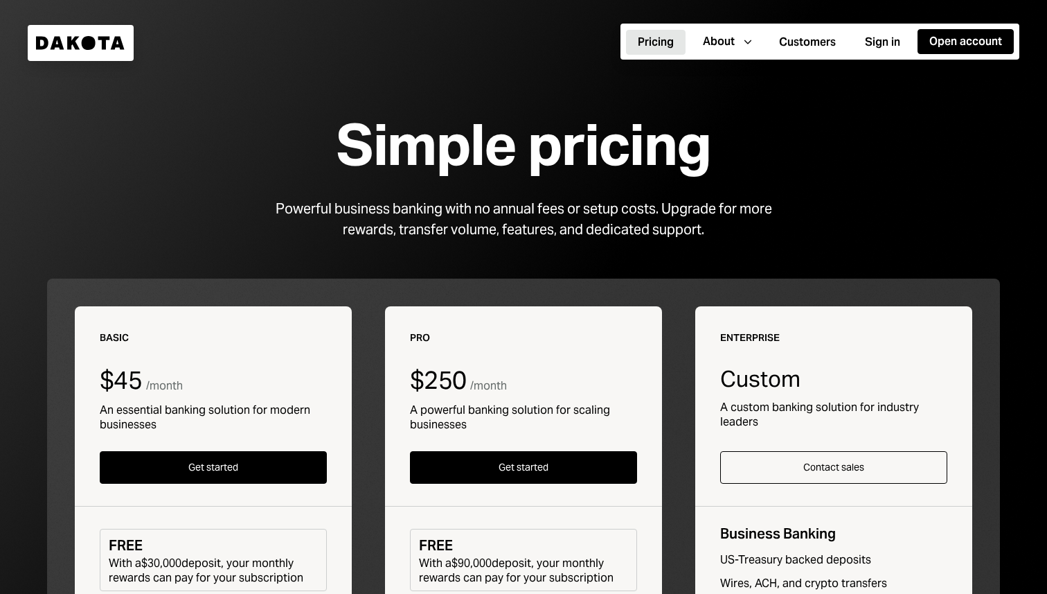
click at [547, 167] on div "Simple pricing" at bounding box center [523, 145] width 375 height 62
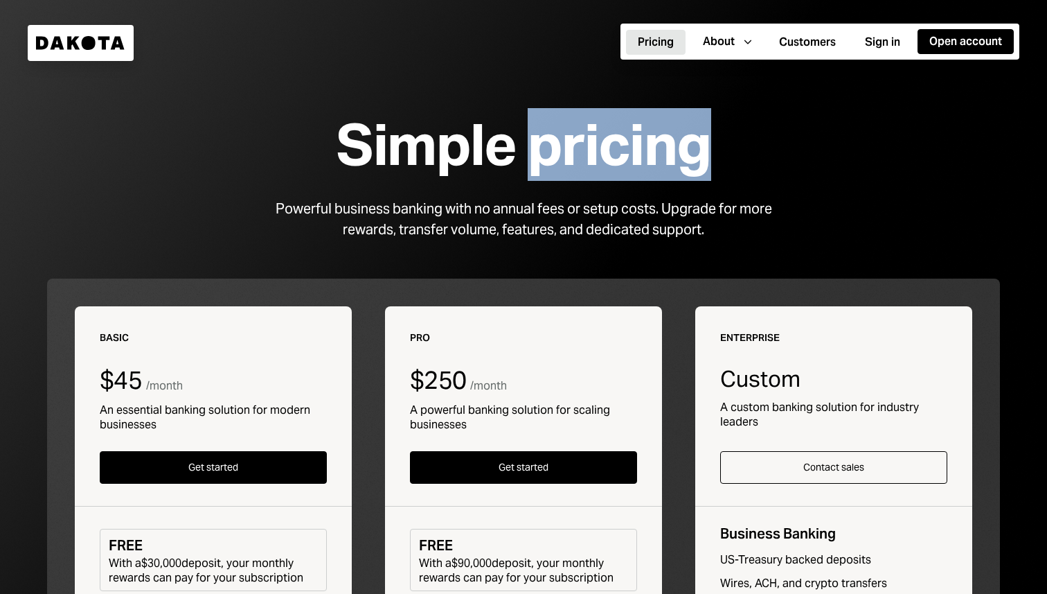
click at [547, 167] on div "Simple pricing" at bounding box center [523, 145] width 375 height 62
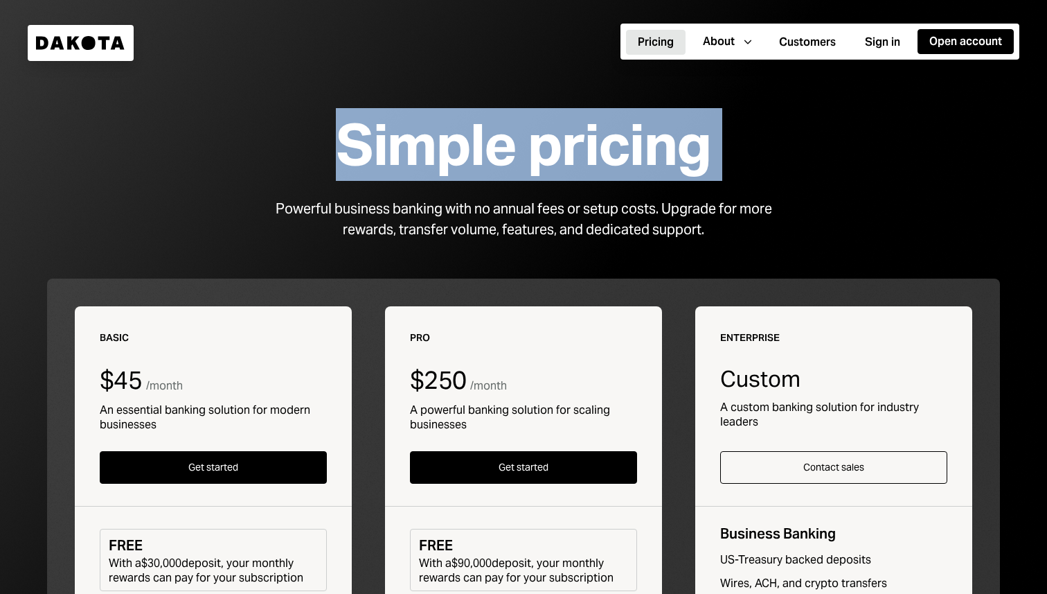
click at [547, 167] on div "Simple pricing" at bounding box center [523, 145] width 375 height 62
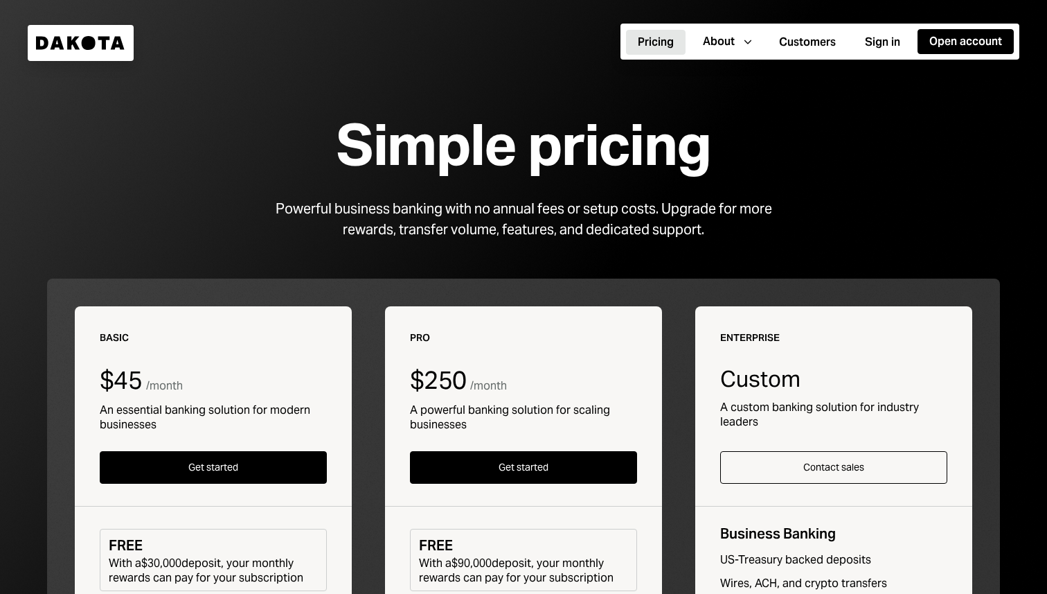
click at [547, 167] on div "Simple pricing" at bounding box center [523, 145] width 375 height 62
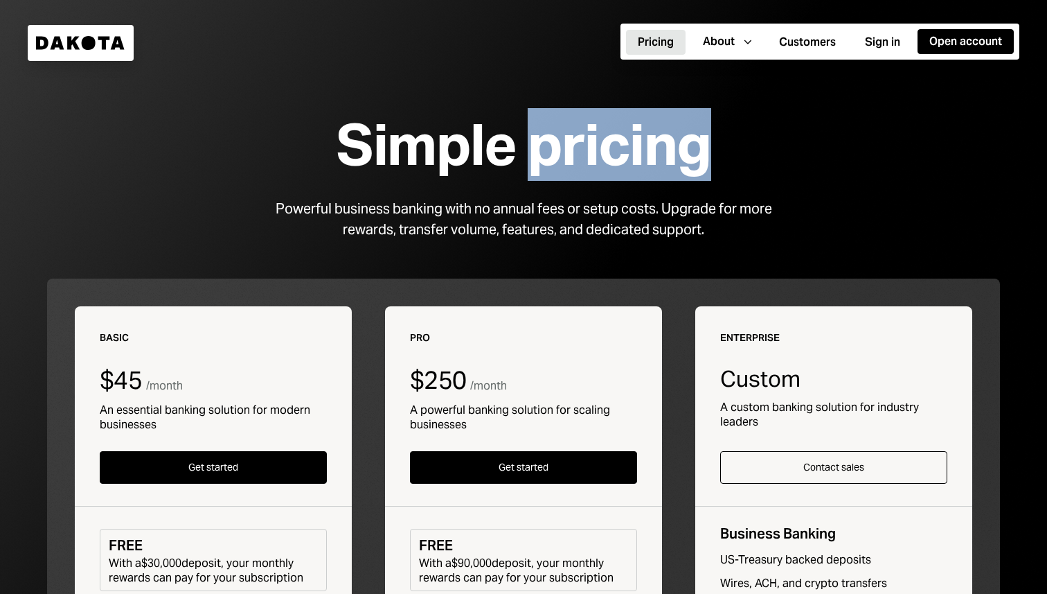
click at [547, 167] on div "Simple pricing" at bounding box center [523, 145] width 375 height 62
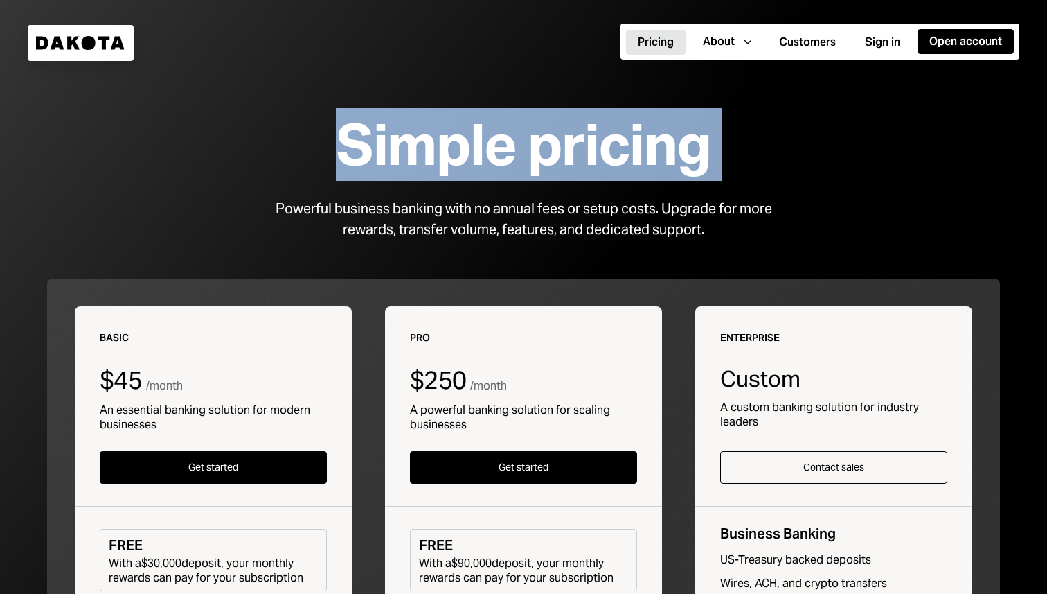
click at [547, 167] on div "Simple pricing" at bounding box center [523, 145] width 375 height 62
